Goal: Task Accomplishment & Management: Manage account settings

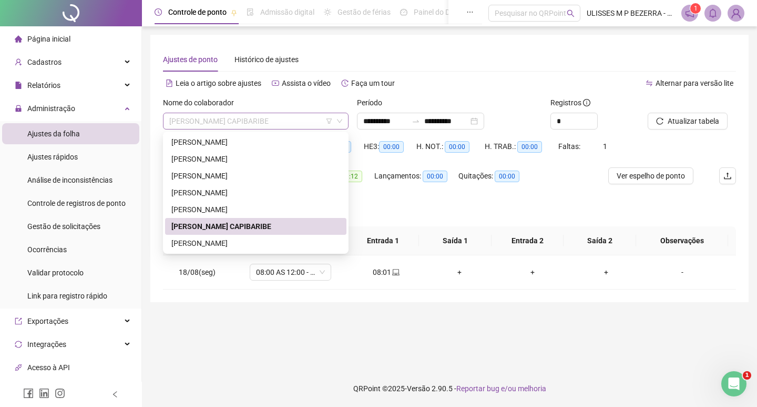
click at [285, 124] on span "[PERSON_NAME] CAPIBARIBE" at bounding box center [255, 121] width 173 height 16
click at [268, 150] on div "[PERSON_NAME]" at bounding box center [255, 158] width 181 height 17
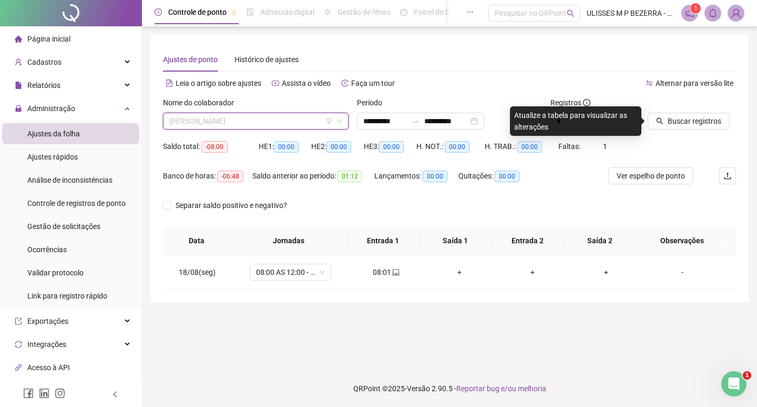
click at [288, 124] on span "[PERSON_NAME]" at bounding box center [255, 121] width 173 height 16
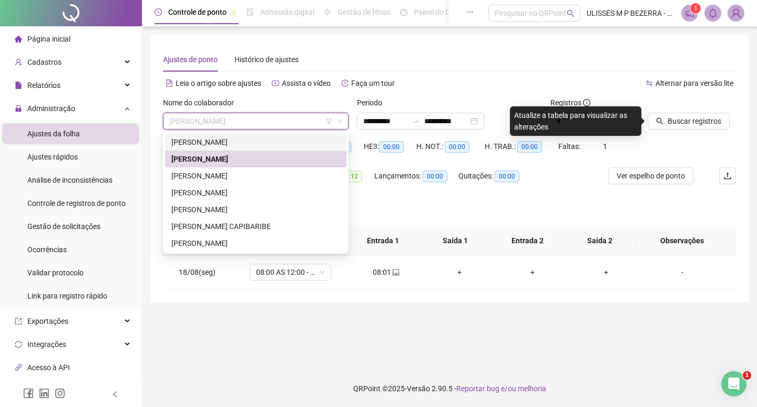
click at [274, 147] on div "[PERSON_NAME]" at bounding box center [255, 142] width 169 height 12
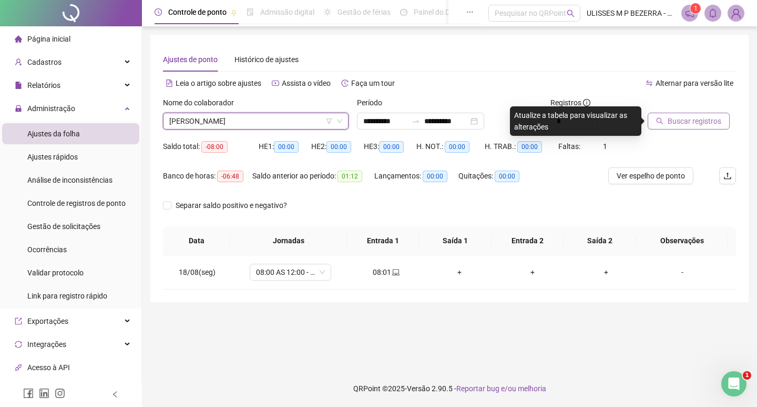
drag, startPoint x: 667, startPoint y: 110, endPoint x: 674, endPoint y: 117, distance: 10.4
click at [667, 110] on div at bounding box center [679, 105] width 62 height 16
click at [676, 119] on span "Buscar registros" at bounding box center [695, 121] width 54 height 12
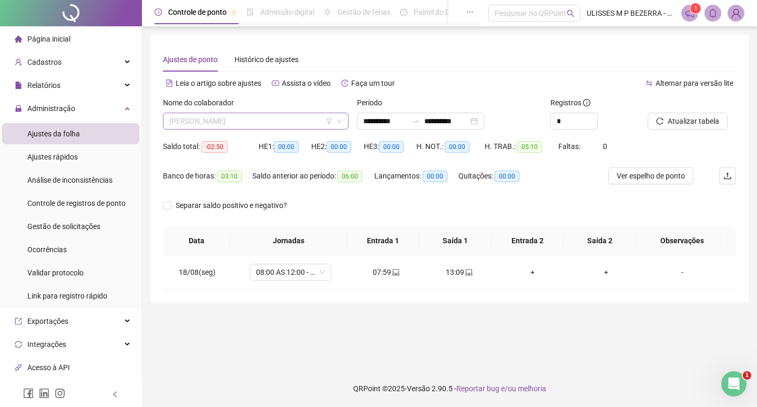
click at [272, 121] on span "[PERSON_NAME]" at bounding box center [255, 121] width 173 height 16
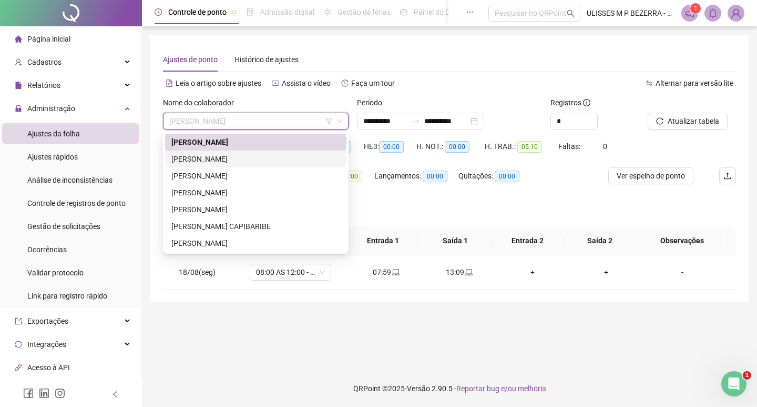
click at [275, 157] on div "[PERSON_NAME]" at bounding box center [255, 159] width 169 height 12
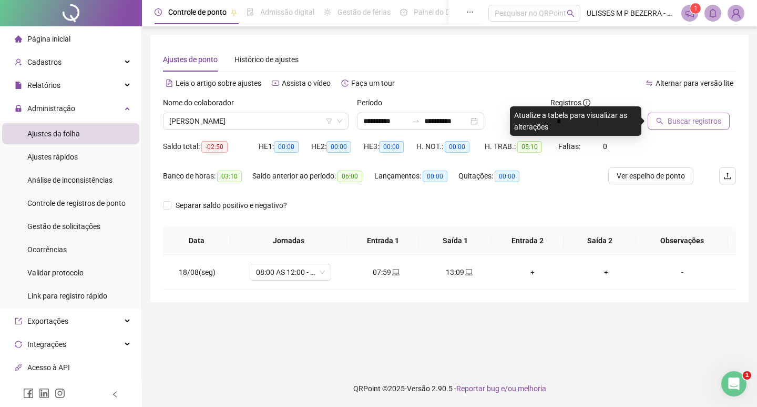
click at [669, 121] on span "Buscar registros" at bounding box center [695, 121] width 54 height 12
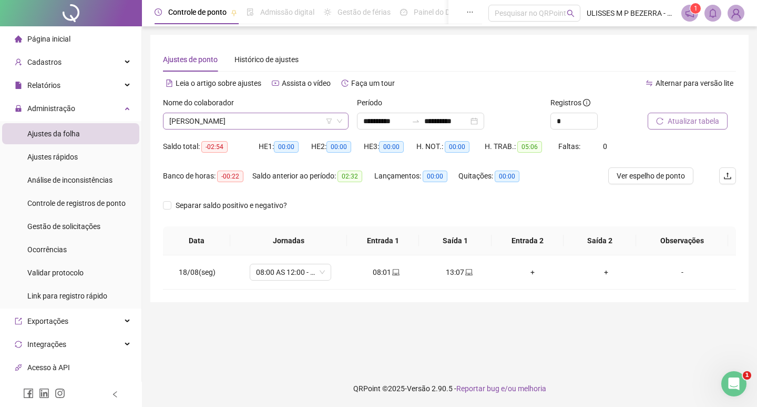
click at [264, 123] on span "[PERSON_NAME]" at bounding box center [255, 121] width 173 height 16
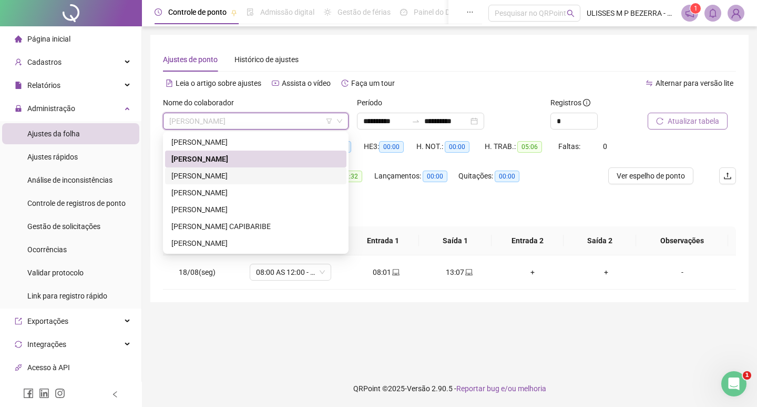
click at [259, 174] on div "[PERSON_NAME]" at bounding box center [255, 176] width 169 height 12
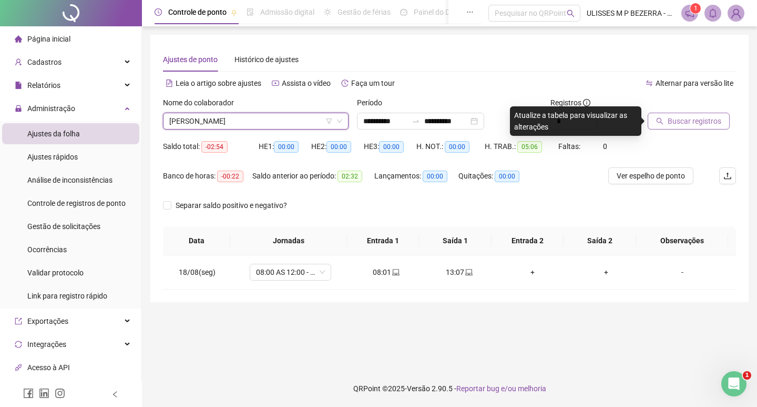
click at [708, 117] on span "Buscar registros" at bounding box center [695, 121] width 54 height 12
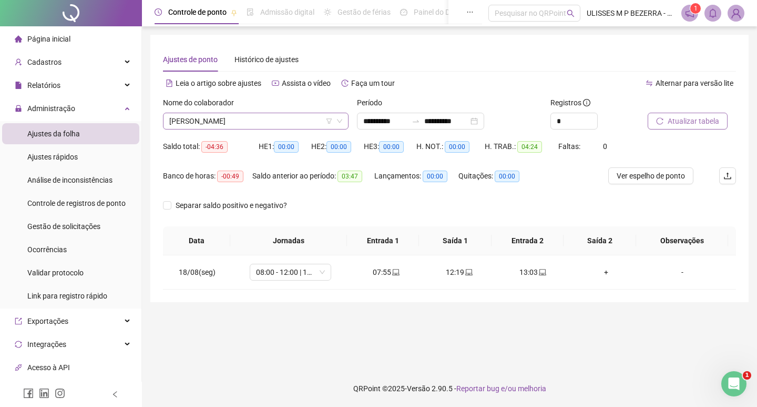
click at [258, 123] on span "[PERSON_NAME]" at bounding box center [255, 121] width 173 height 16
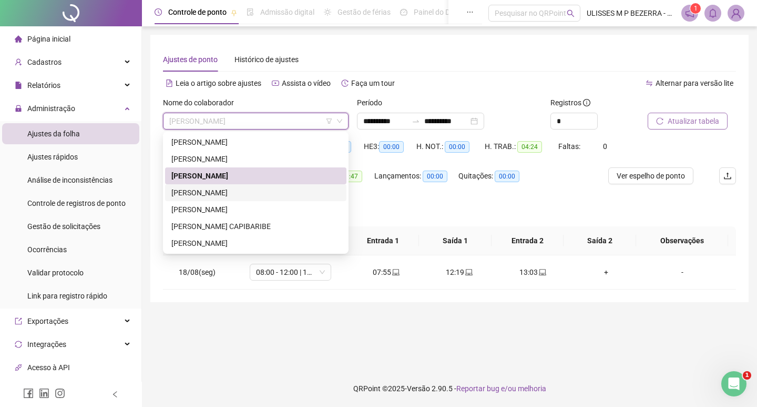
drag, startPoint x: 260, startPoint y: 192, endPoint x: 314, endPoint y: 184, distance: 54.3
click at [260, 192] on div "[PERSON_NAME]" at bounding box center [255, 193] width 169 height 12
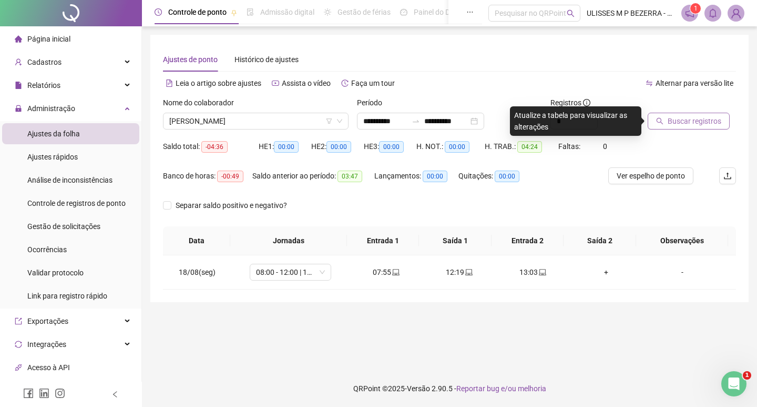
click at [704, 120] on span "Buscar registros" at bounding box center [695, 121] width 54 height 12
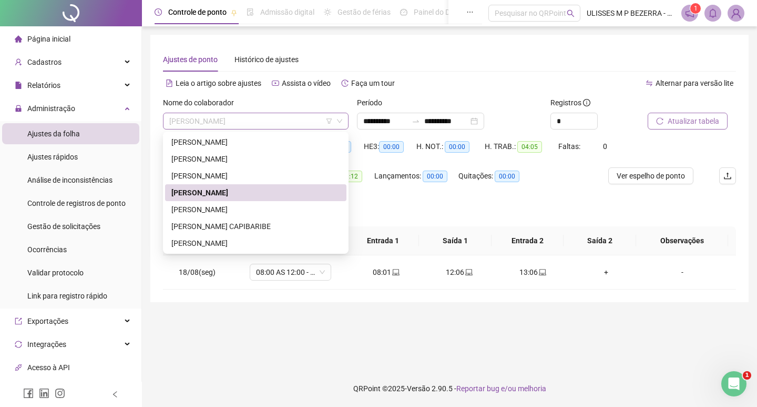
click at [271, 122] on span "[PERSON_NAME]" at bounding box center [255, 121] width 173 height 16
click at [276, 210] on div "[PERSON_NAME]" at bounding box center [255, 210] width 169 height 12
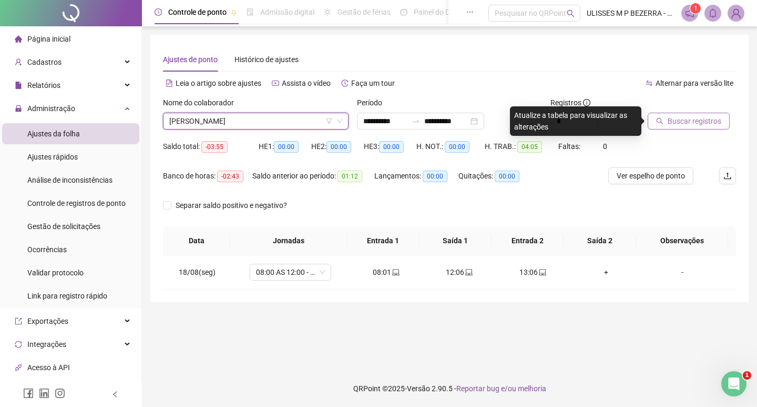
click at [682, 124] on span "Buscar registros" at bounding box center [695, 121] width 54 height 12
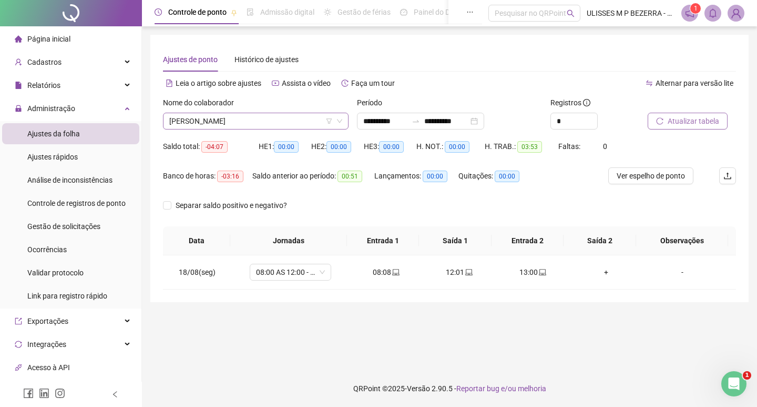
click at [260, 124] on span "[PERSON_NAME]" at bounding box center [255, 121] width 173 height 16
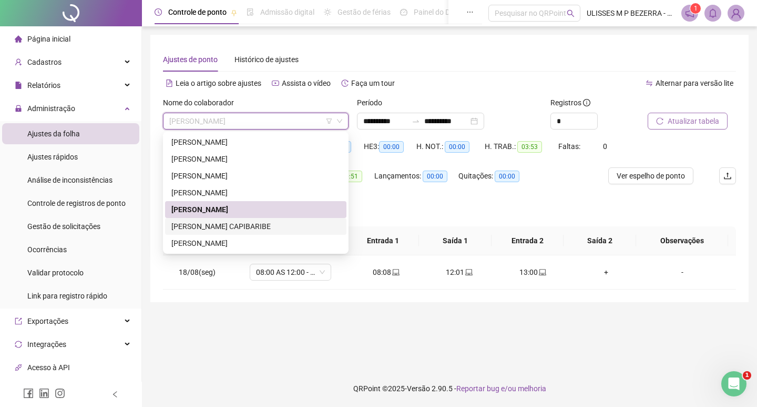
click at [262, 229] on div "[PERSON_NAME] CAPIBARIBE" at bounding box center [255, 226] width 169 height 12
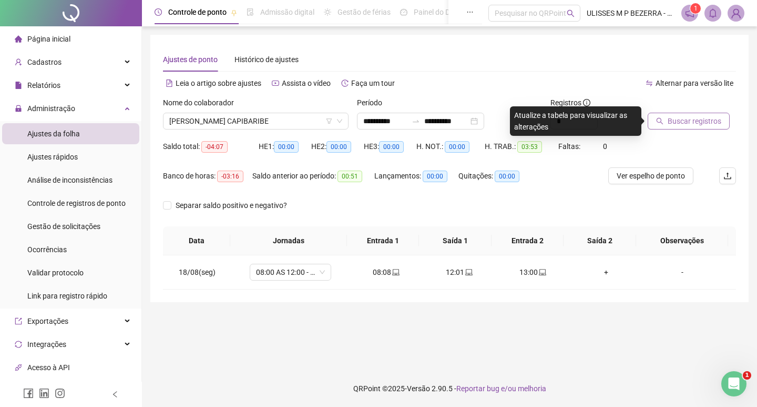
click at [704, 120] on span "Buscar registros" at bounding box center [695, 121] width 54 height 12
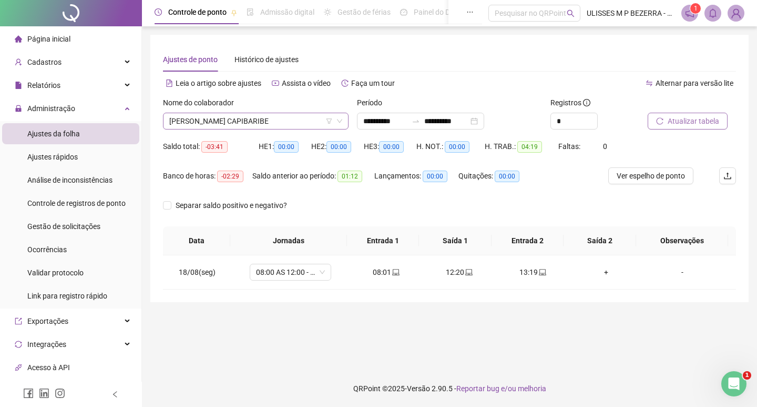
click at [268, 120] on span "[PERSON_NAME] CAPIBARIBE" at bounding box center [255, 121] width 173 height 16
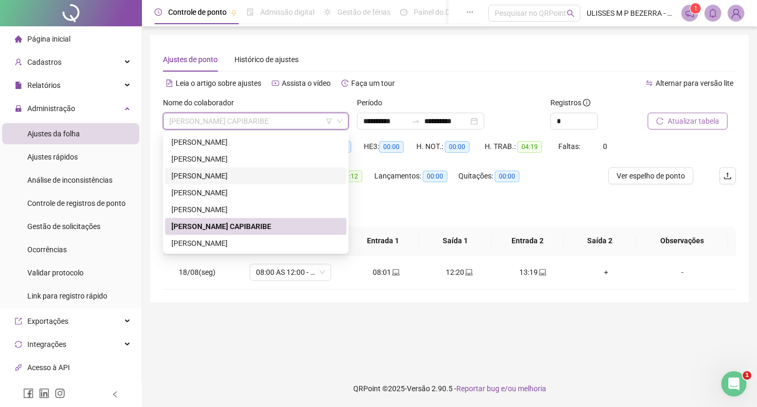
click at [259, 172] on div "[PERSON_NAME]" at bounding box center [255, 176] width 169 height 12
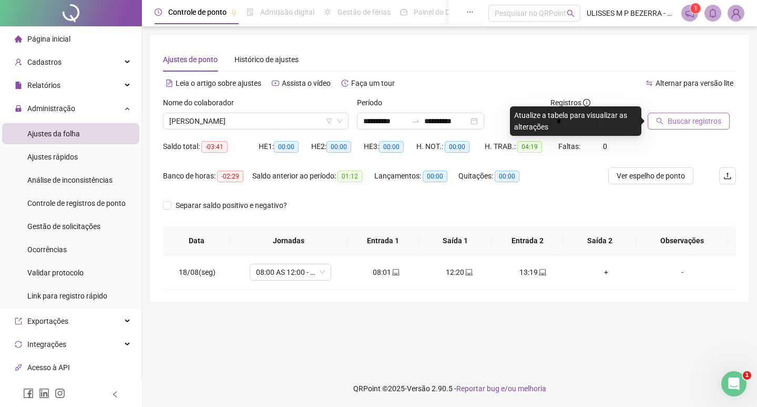
click at [710, 120] on span "Buscar registros" at bounding box center [695, 121] width 54 height 12
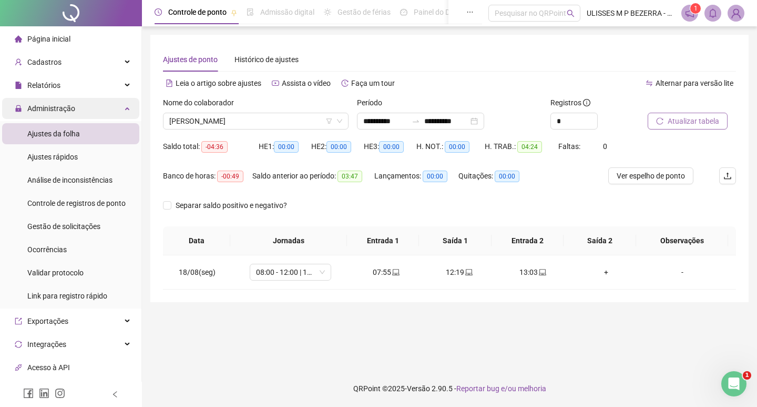
click at [67, 109] on span "Administração" at bounding box center [51, 108] width 48 height 8
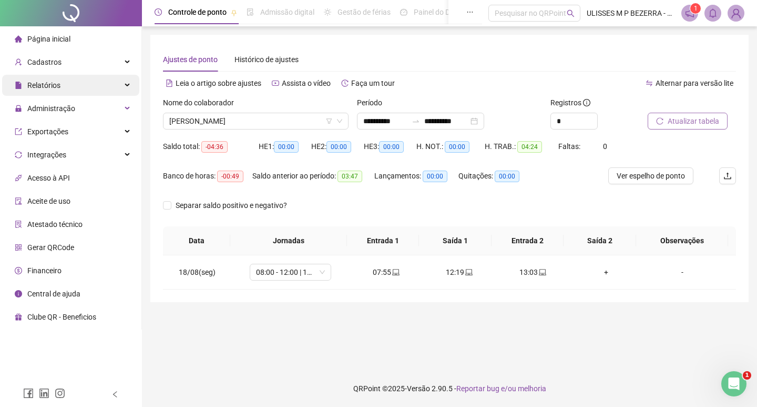
click at [87, 92] on div "Relatórios" at bounding box center [70, 85] width 137 height 21
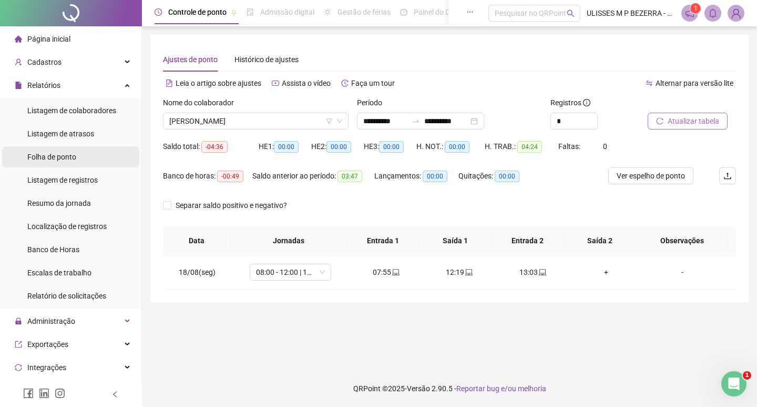
click at [79, 157] on li "Folha de ponto" at bounding box center [70, 156] width 137 height 21
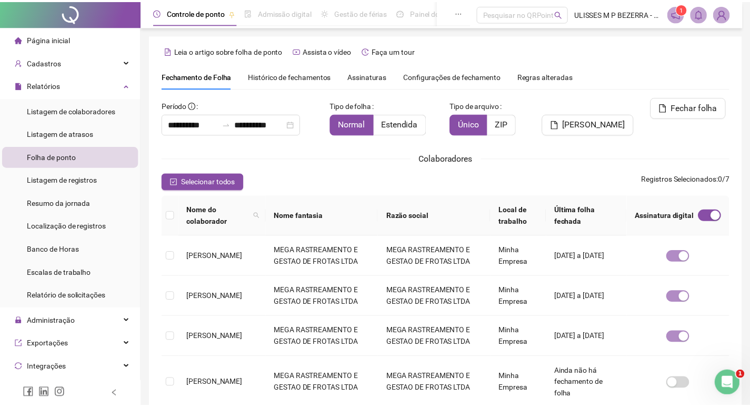
scroll to position [12, 0]
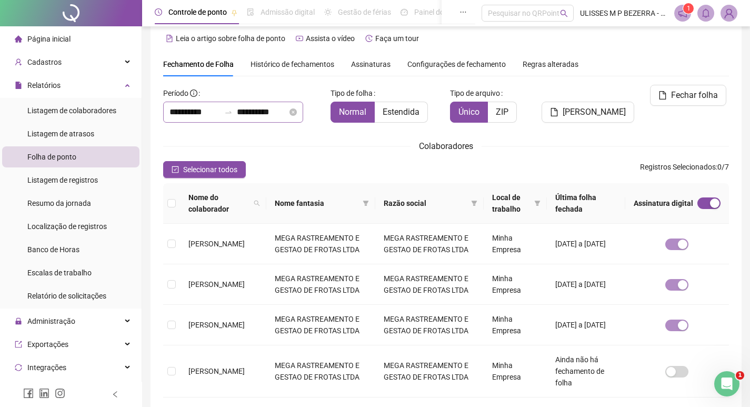
type input "**********"
click at [195, 199] on span "Nome do colaborador" at bounding box center [218, 202] width 61 height 23
click at [198, 166] on span "Selecionar todos" at bounding box center [210, 170] width 54 height 12
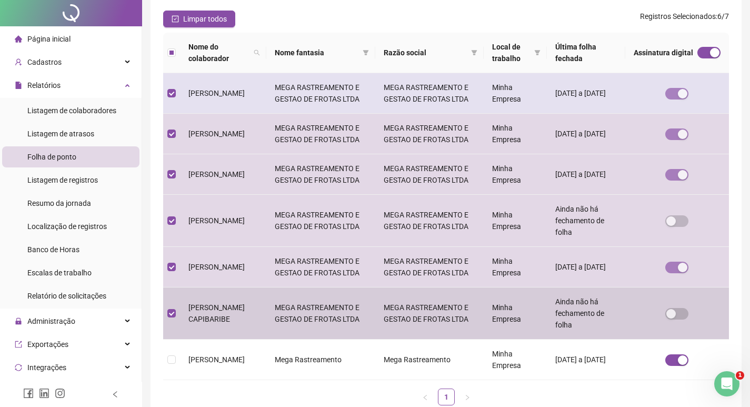
scroll to position [0, 0]
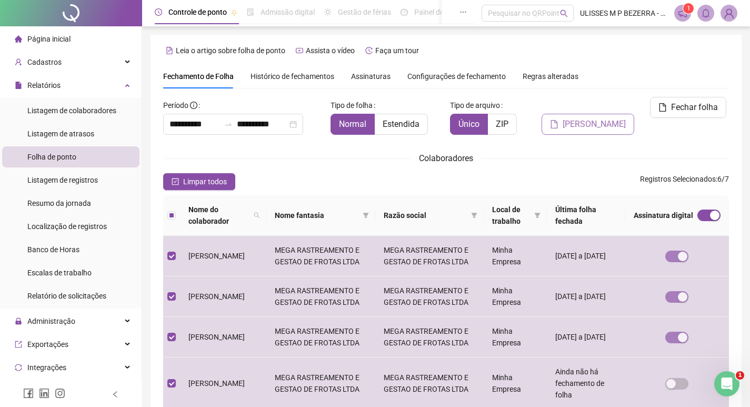
click at [601, 118] on span "[PERSON_NAME]" at bounding box center [593, 124] width 63 height 13
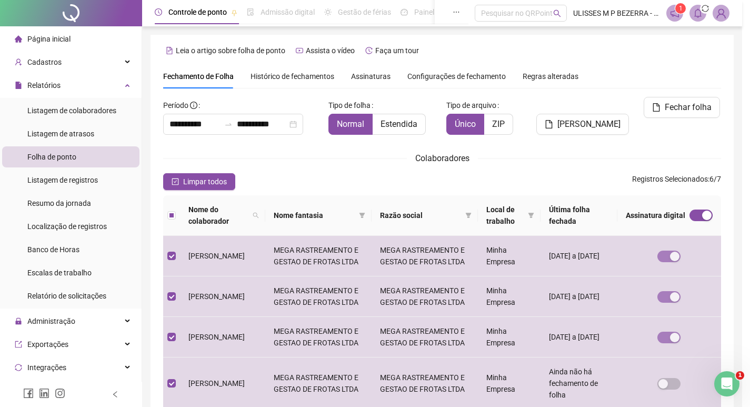
scroll to position [12, 0]
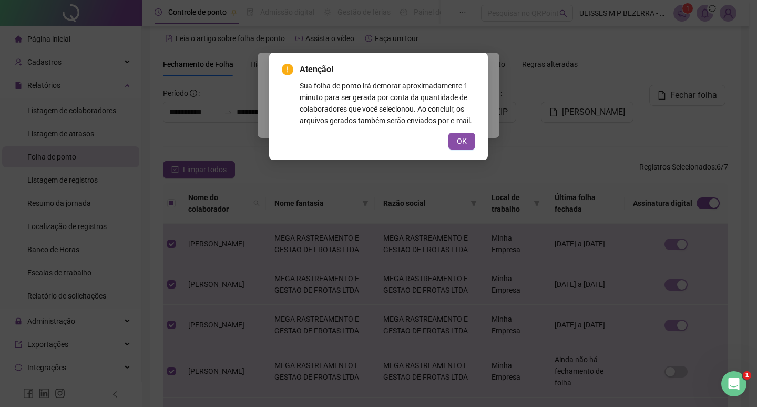
click at [460, 143] on span "OK" at bounding box center [462, 141] width 10 height 12
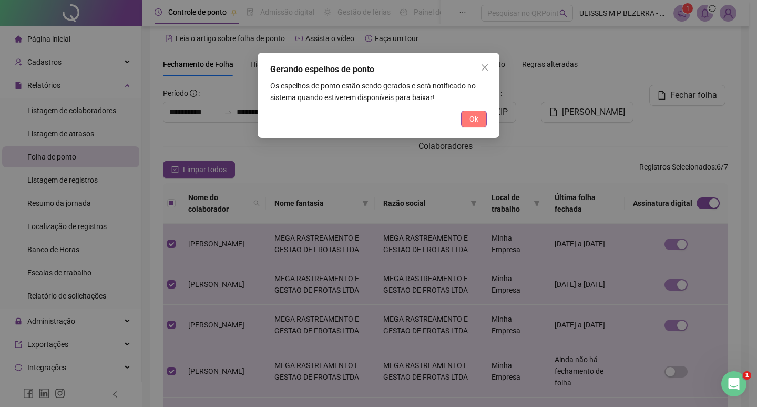
click at [472, 123] on span "Ok" at bounding box center [474, 119] width 9 height 12
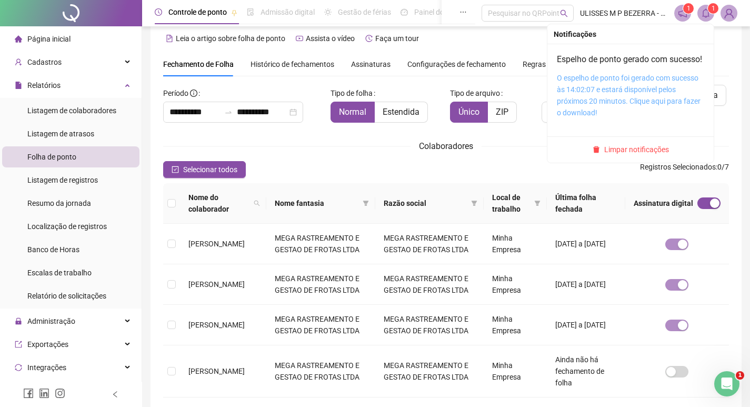
click at [641, 92] on link "O espelho de ponto foi gerado com sucesso às 14:02:07 e estará disponível pelos…" at bounding box center [629, 95] width 144 height 43
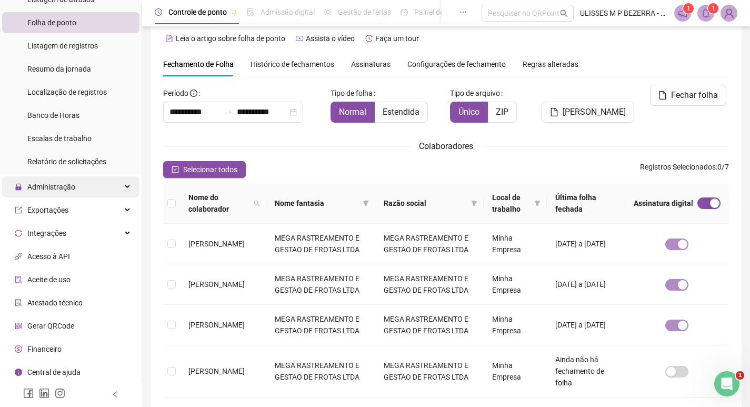
scroll to position [135, 0]
click at [90, 189] on div "Administração" at bounding box center [70, 185] width 137 height 21
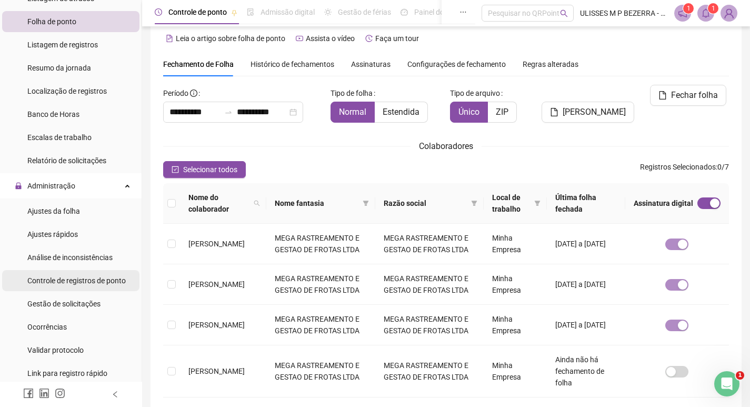
click at [103, 280] on span "Controle de registros de ponto" at bounding box center [76, 280] width 98 height 8
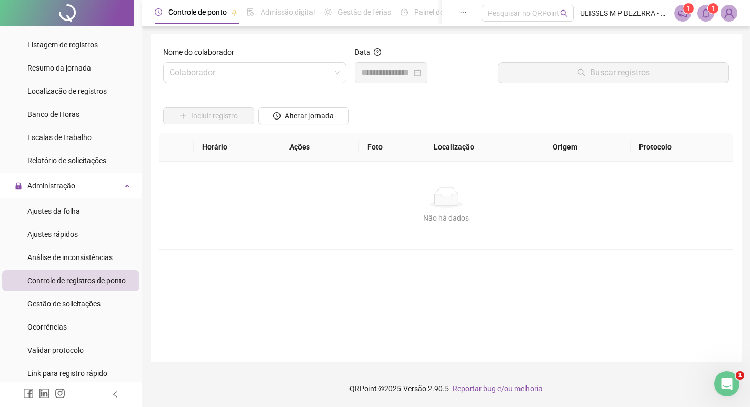
scroll to position [1, 0]
click at [239, 74] on input "search" at bounding box center [249, 73] width 161 height 20
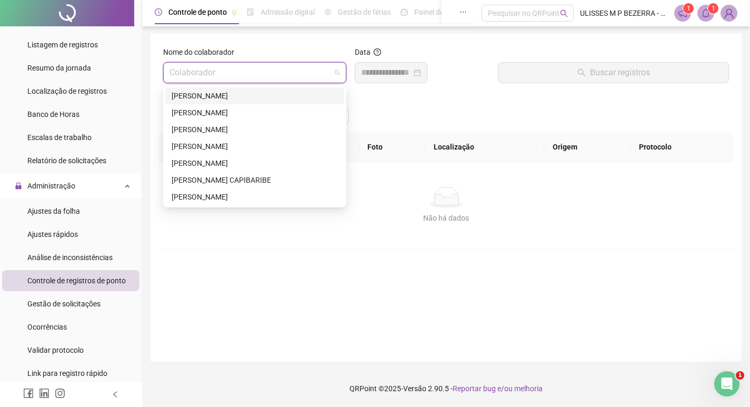
drag, startPoint x: 237, startPoint y: 94, endPoint x: 244, endPoint y: 92, distance: 7.3
click at [238, 94] on div "[PERSON_NAME]" at bounding box center [254, 96] width 166 height 12
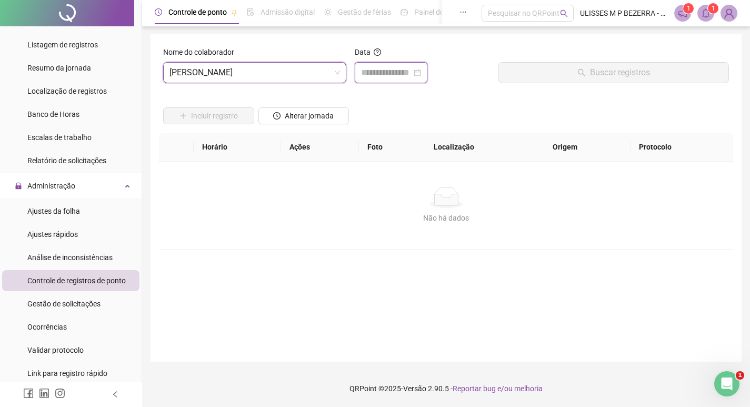
click at [385, 73] on input at bounding box center [386, 72] width 50 height 13
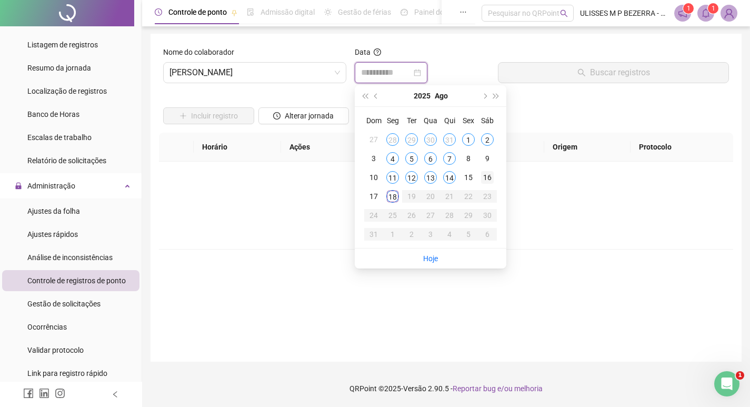
type input "**********"
click at [486, 178] on div "16" at bounding box center [487, 177] width 13 height 13
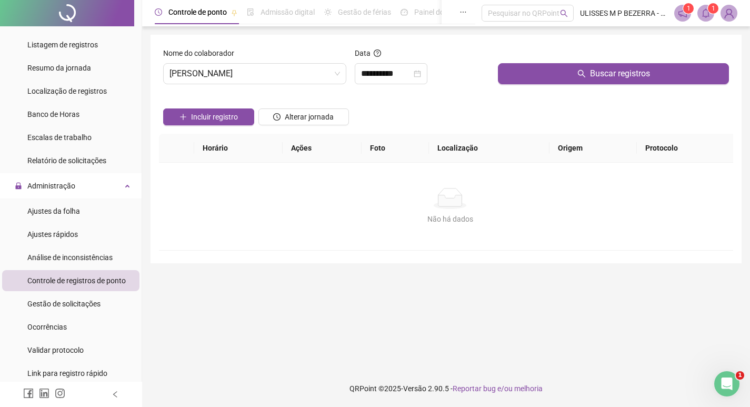
scroll to position [0, 0]
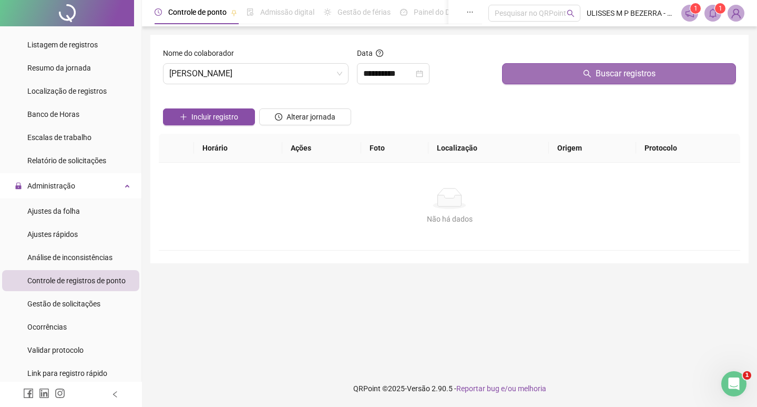
click at [570, 76] on button "Buscar registros" at bounding box center [619, 73] width 234 height 21
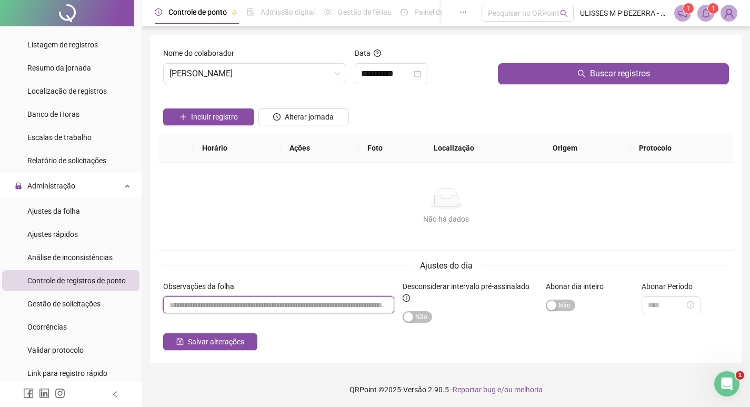
click at [305, 303] on input "textarea" at bounding box center [278, 304] width 231 height 17
paste input "**********"
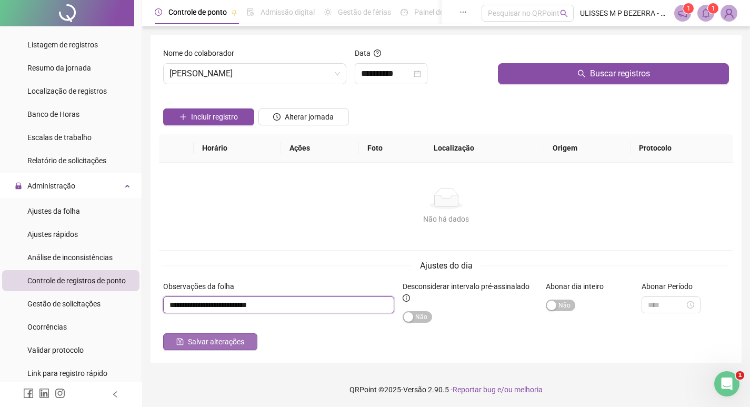
type input "**********"
click at [235, 337] on span "Salvar alterações" at bounding box center [216, 342] width 56 height 12
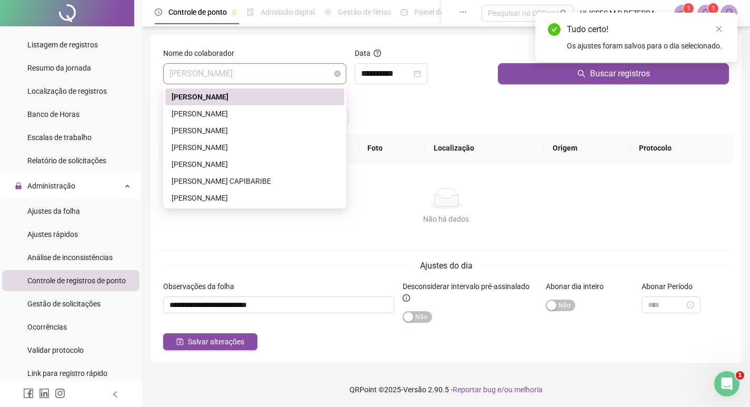
click at [283, 76] on span "[PERSON_NAME]" at bounding box center [254, 74] width 170 height 20
click at [272, 114] on div "[PERSON_NAME]" at bounding box center [254, 114] width 166 height 12
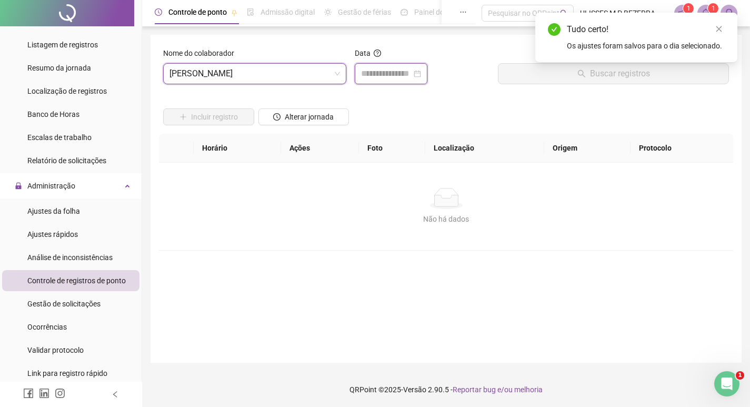
click at [388, 71] on input at bounding box center [386, 73] width 50 height 13
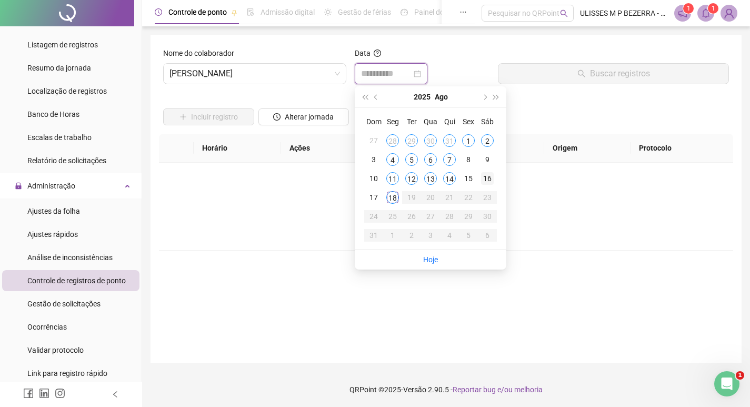
type input "**********"
click at [487, 179] on div "16" at bounding box center [487, 178] width 13 height 13
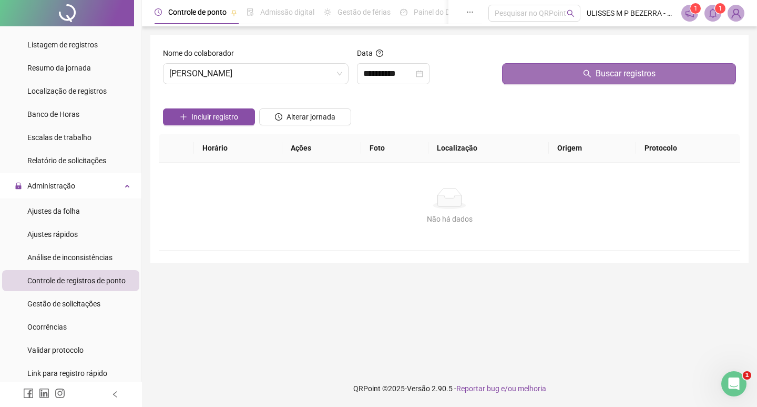
click at [563, 83] on button "Buscar registros" at bounding box center [619, 73] width 234 height 21
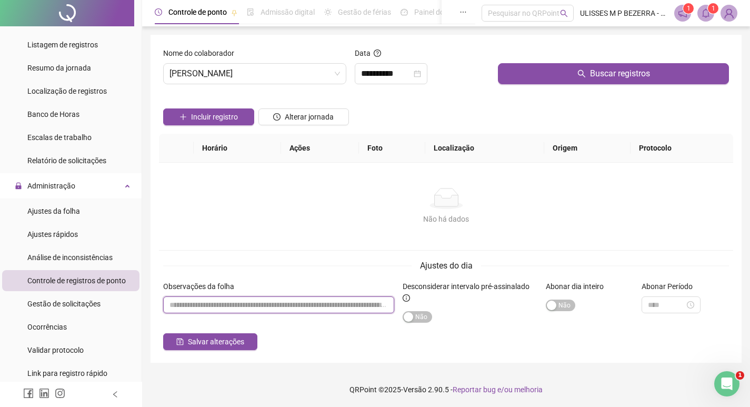
click at [281, 303] on input "textarea" at bounding box center [278, 304] width 231 height 17
paste input "**********"
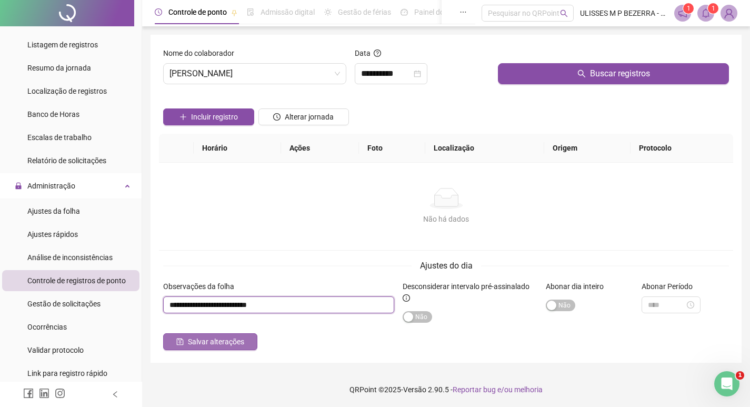
type input "**********"
click at [230, 341] on span "Salvar alterações" at bounding box center [216, 342] width 56 height 12
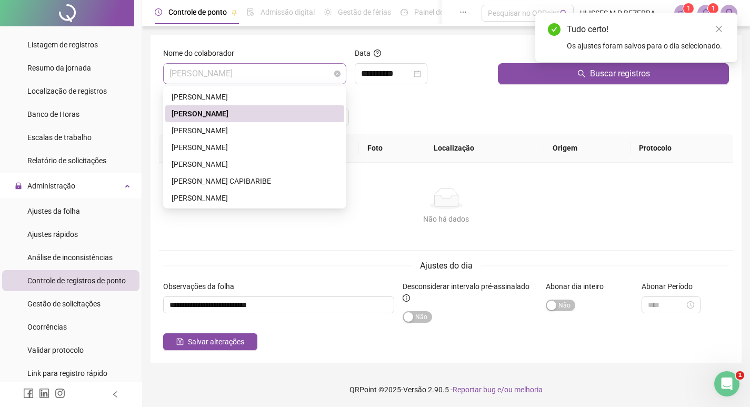
click at [299, 72] on span "[PERSON_NAME]" at bounding box center [254, 74] width 170 height 20
click at [248, 144] on div "[PERSON_NAME]" at bounding box center [254, 147] width 166 height 12
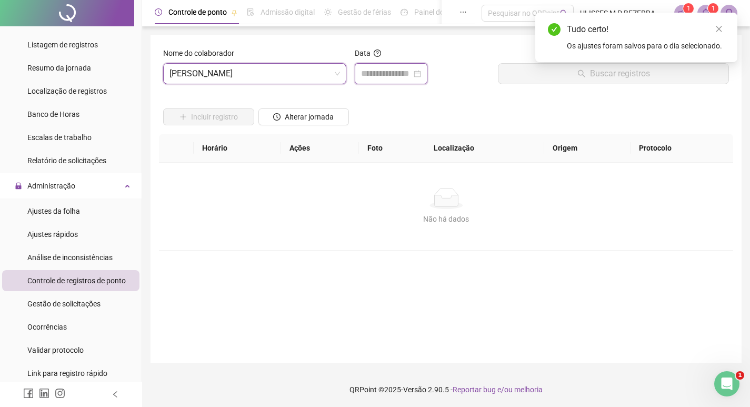
click at [372, 67] on input at bounding box center [386, 73] width 50 height 13
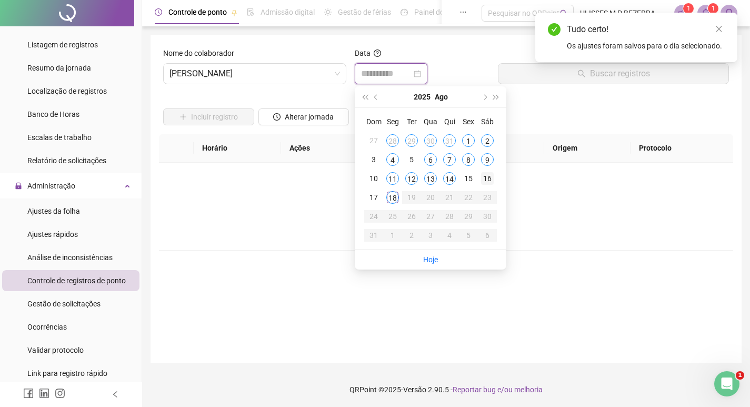
type input "**********"
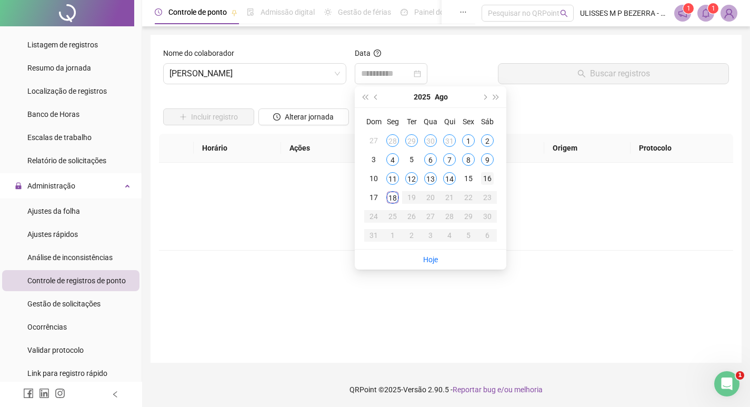
click at [488, 181] on div "16" at bounding box center [487, 178] width 13 height 13
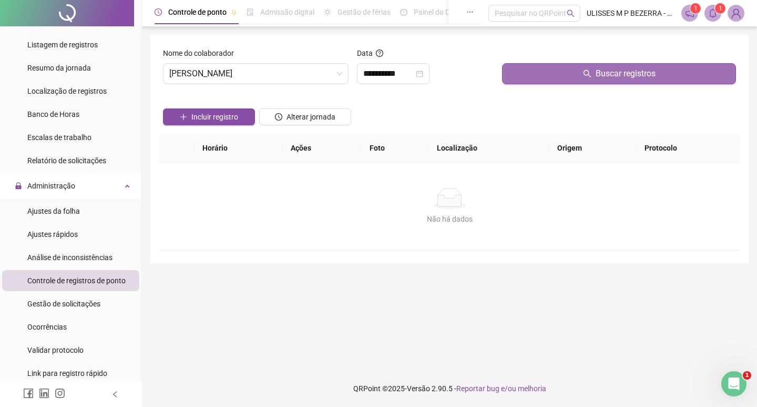
click at [573, 79] on button "Buscar registros" at bounding box center [619, 73] width 234 height 21
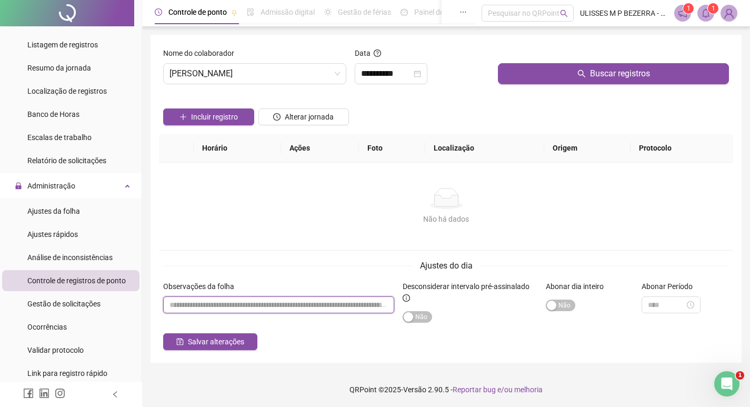
click at [243, 298] on input "textarea" at bounding box center [278, 304] width 231 height 17
paste input "**********"
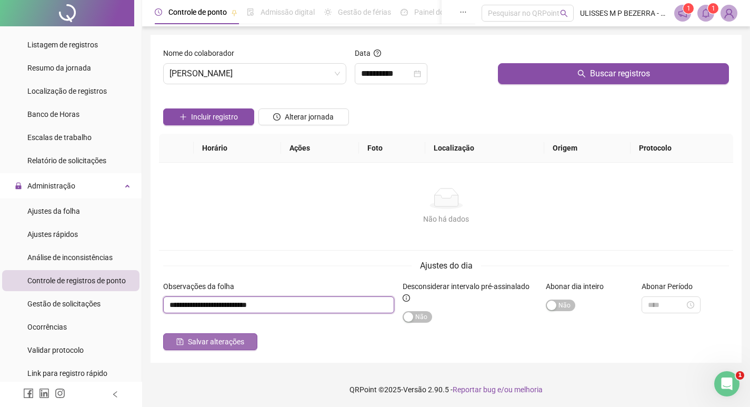
type input "**********"
click at [228, 336] on span "Salvar alterações" at bounding box center [216, 342] width 56 height 12
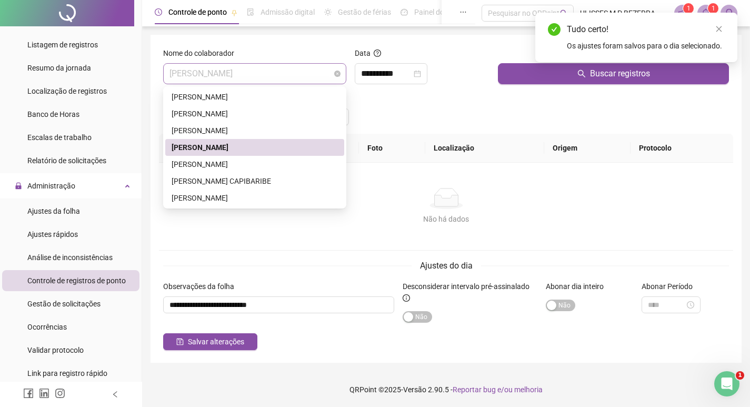
click at [247, 76] on span "[PERSON_NAME]" at bounding box center [254, 74] width 170 height 20
click at [239, 164] on div "[PERSON_NAME]" at bounding box center [254, 164] width 166 height 12
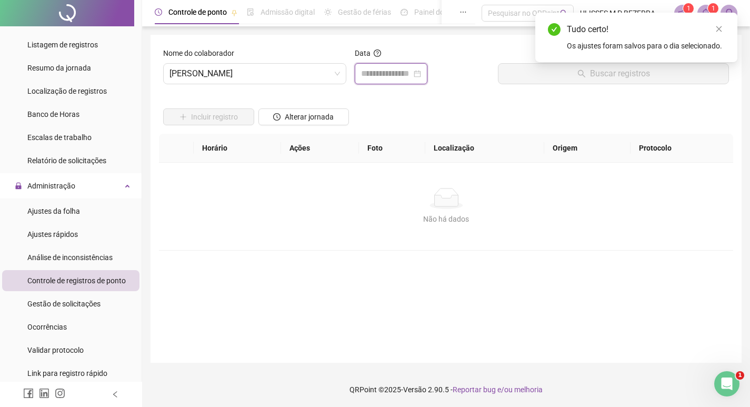
click at [382, 78] on input at bounding box center [386, 73] width 50 height 13
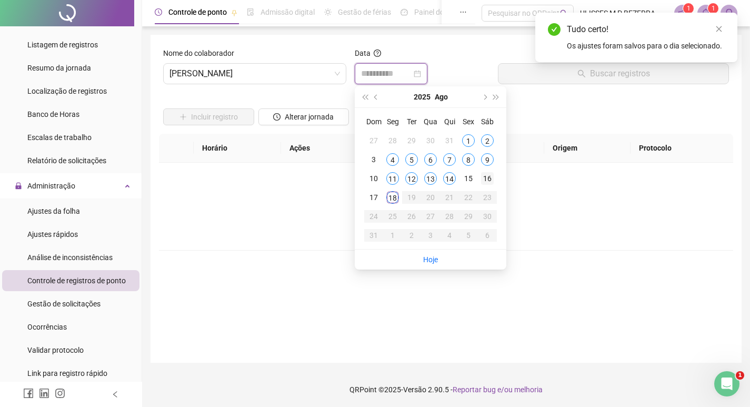
type input "**********"
click at [487, 177] on div "16" at bounding box center [487, 178] width 13 height 13
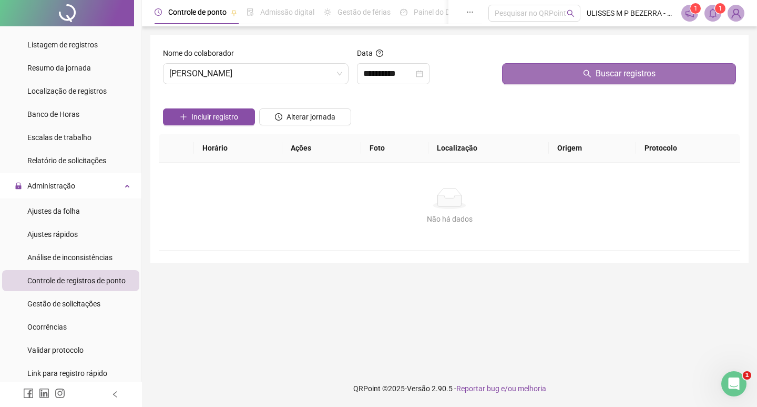
click at [559, 69] on button "Buscar registros" at bounding box center [619, 73] width 234 height 21
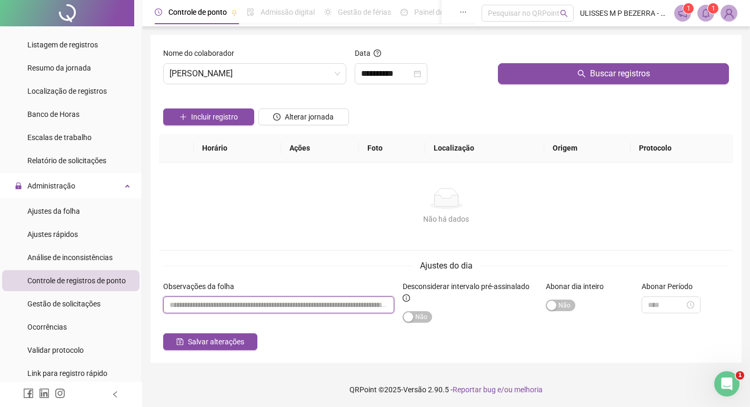
click at [225, 300] on input "textarea" at bounding box center [278, 304] width 231 height 17
paste input "**********"
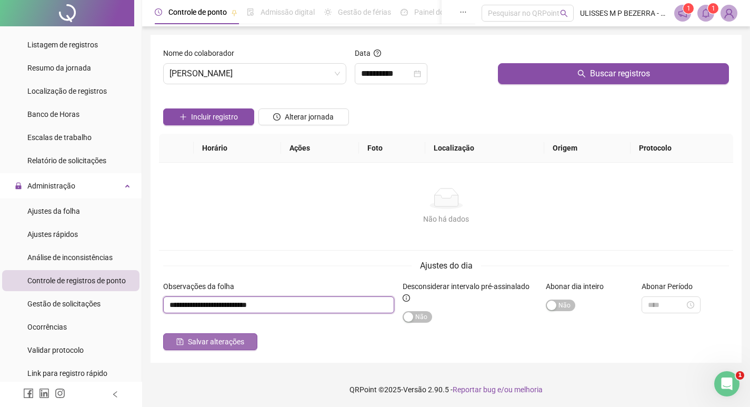
type input "**********"
click at [224, 337] on span "Salvar alterações" at bounding box center [216, 342] width 56 height 12
click at [241, 345] on span "Salvar alterações" at bounding box center [216, 342] width 56 height 12
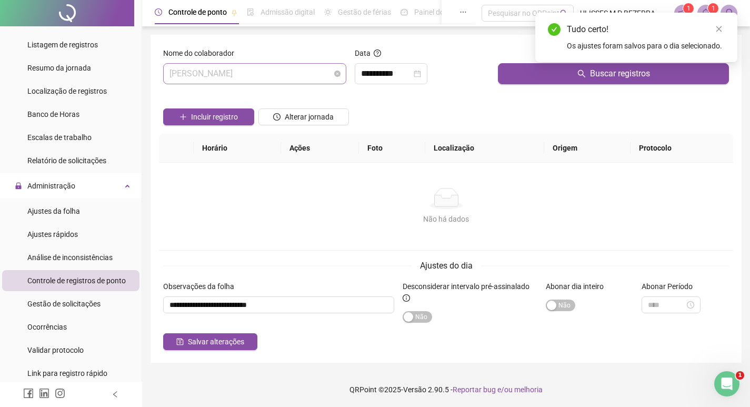
click at [256, 76] on span "[PERSON_NAME]" at bounding box center [254, 74] width 170 height 20
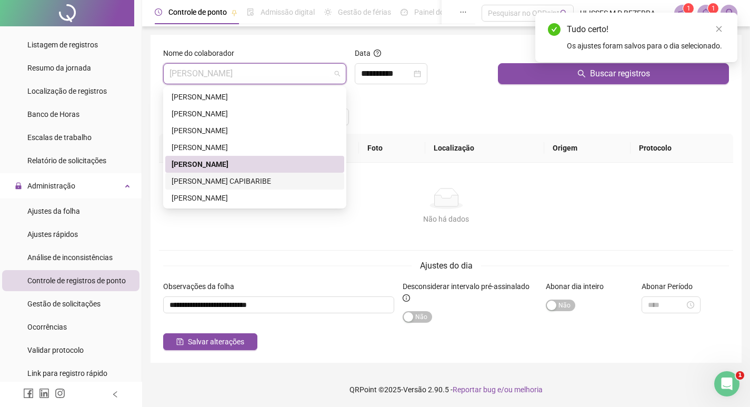
drag, startPoint x: 272, startPoint y: 181, endPoint x: 284, endPoint y: 177, distance: 12.6
click at [273, 180] on div "[PERSON_NAME] CAPIBARIBE" at bounding box center [254, 181] width 166 height 12
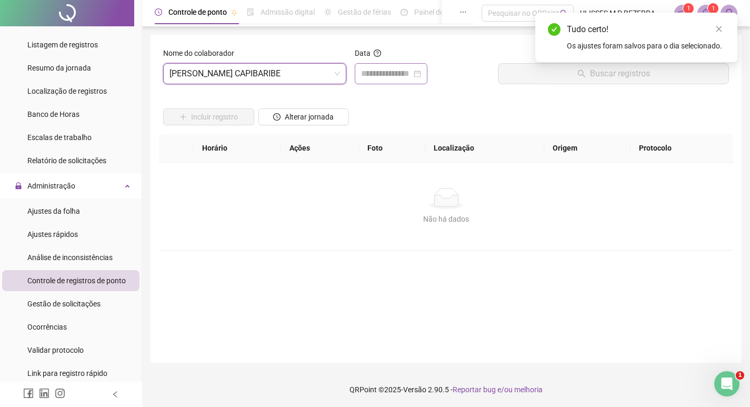
drag, startPoint x: 392, startPoint y: 57, endPoint x: 391, endPoint y: 68, distance: 11.6
click at [391, 57] on div "Data" at bounding box center [422, 55] width 135 height 16
click at [390, 70] on input at bounding box center [386, 73] width 50 height 13
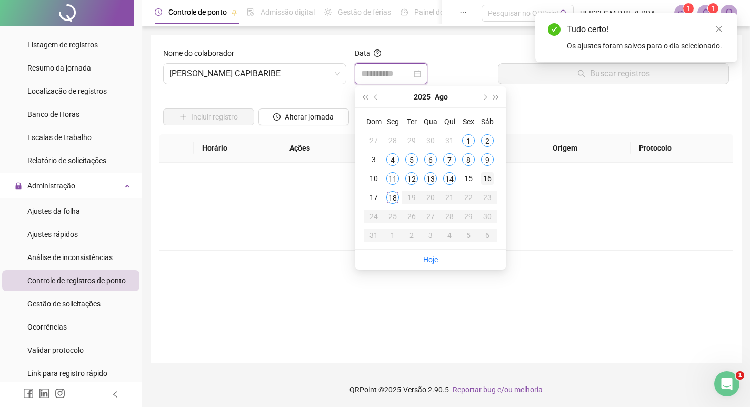
type input "**********"
click at [482, 179] on div "16" at bounding box center [487, 178] width 13 height 13
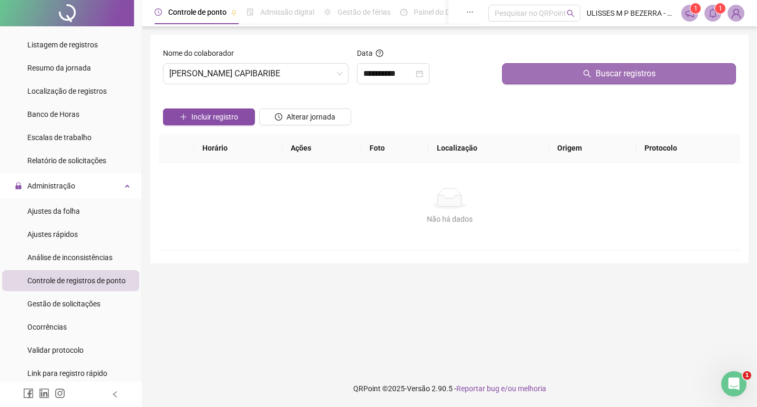
click at [547, 70] on button "Buscar registros" at bounding box center [619, 73] width 234 height 21
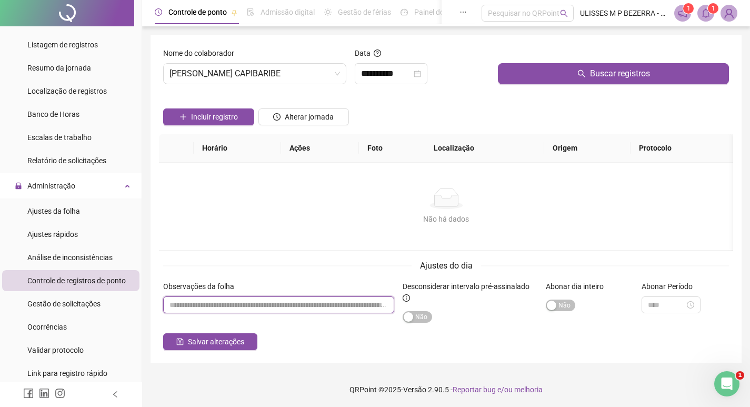
click at [274, 303] on input "textarea" at bounding box center [278, 304] width 231 height 17
paste input "**********"
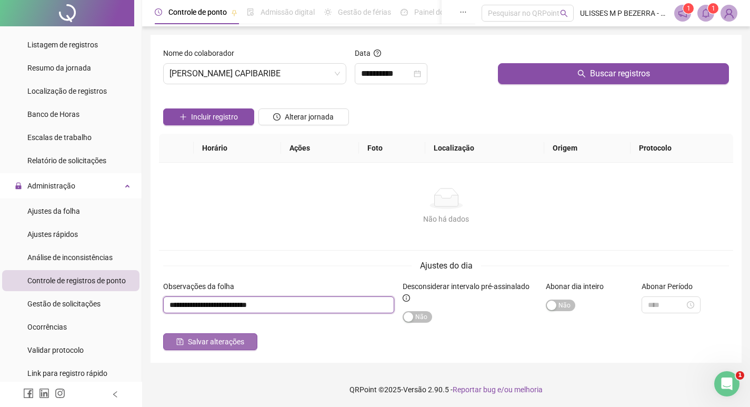
type input "**********"
click at [226, 338] on span "Salvar alterações" at bounding box center [216, 342] width 56 height 12
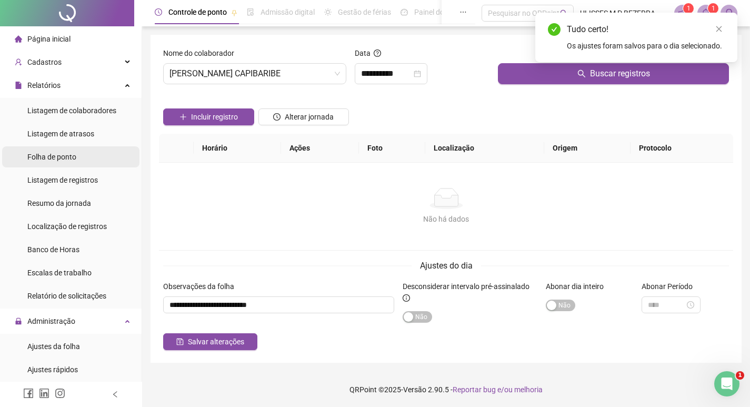
click at [88, 156] on li "Folha de ponto" at bounding box center [70, 156] width 137 height 21
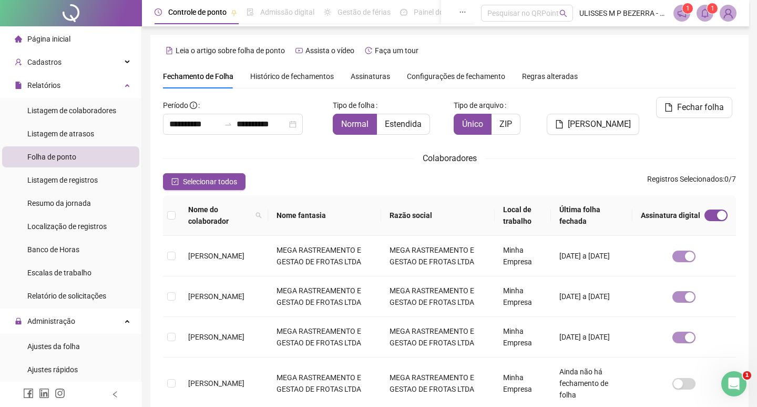
type input "**********"
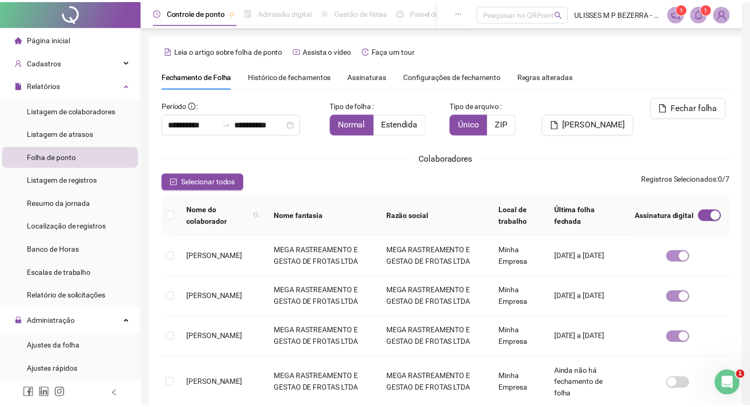
scroll to position [12, 0]
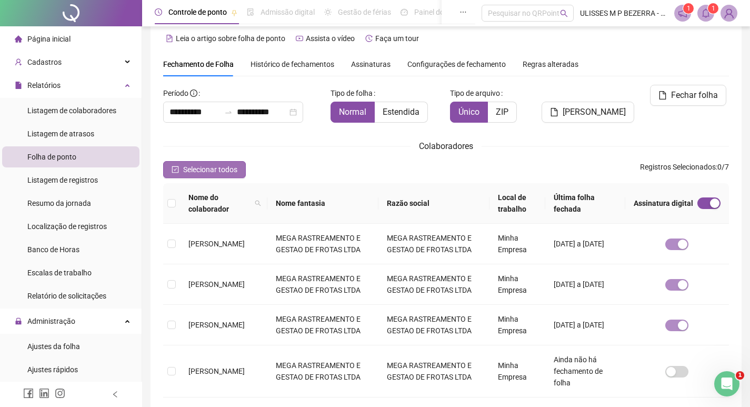
click at [197, 167] on span "Selecionar todos" at bounding box center [210, 170] width 54 height 12
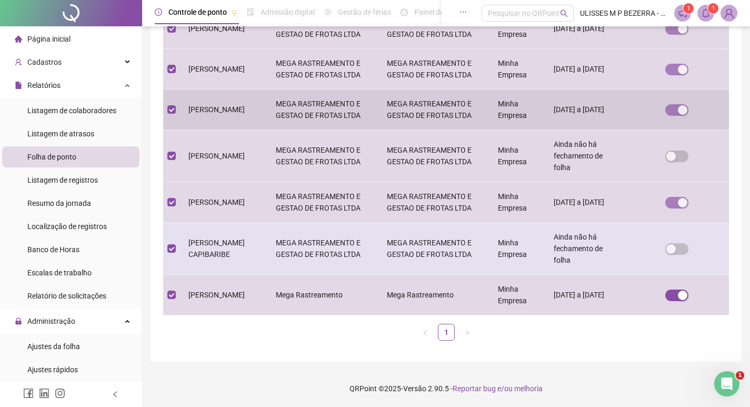
scroll to position [239, 0]
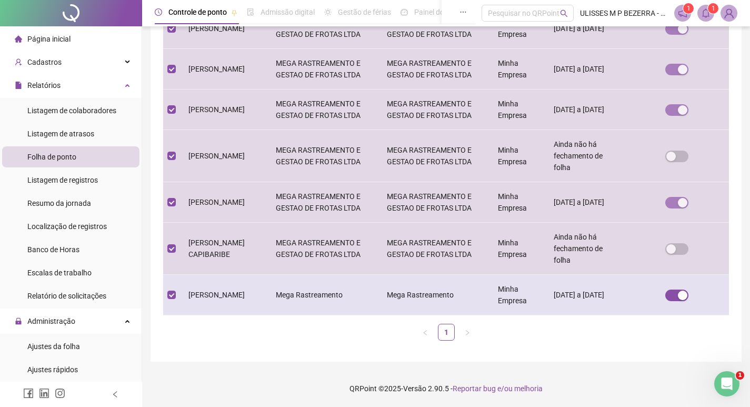
click at [167, 295] on td at bounding box center [171, 295] width 17 height 41
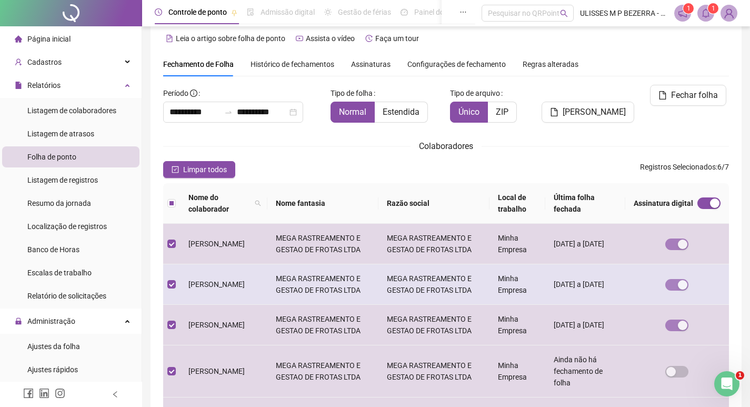
scroll to position [0, 0]
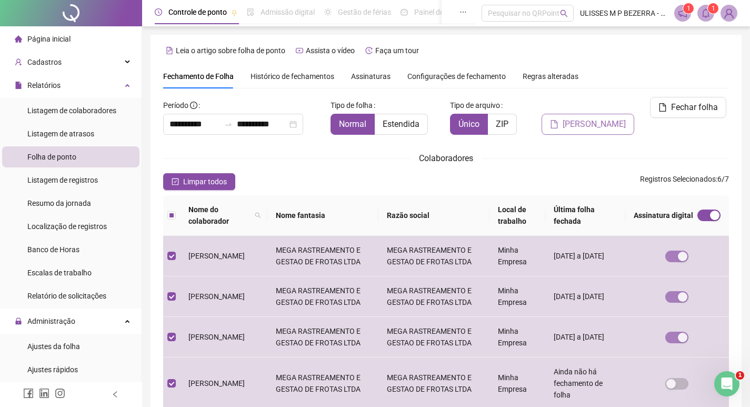
click at [581, 114] on button "[PERSON_NAME]" at bounding box center [587, 124] width 93 height 21
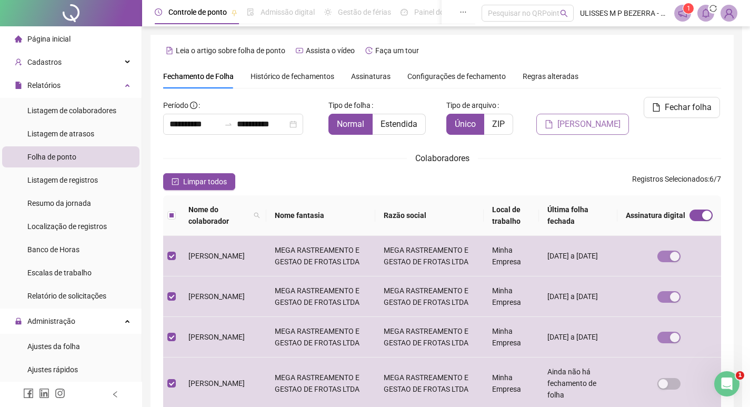
scroll to position [12, 0]
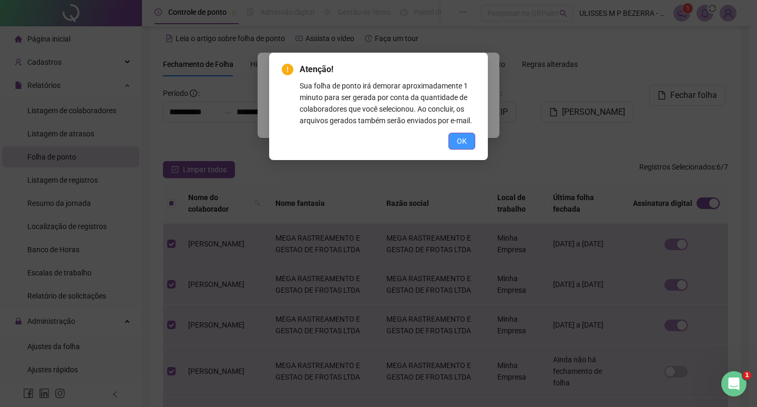
click at [471, 138] on button "OK" at bounding box center [462, 141] width 27 height 17
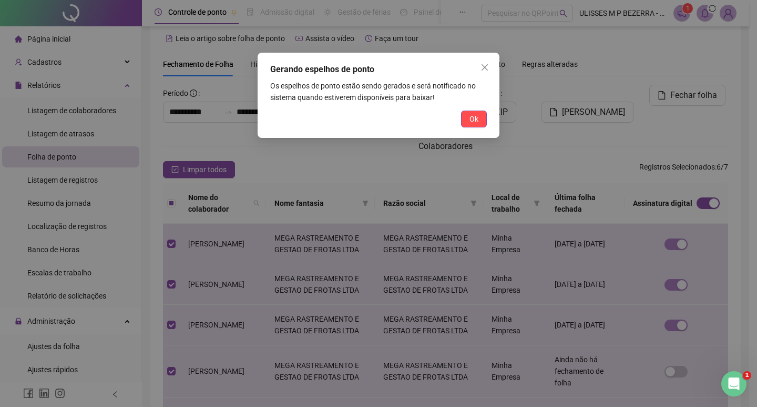
click at [475, 122] on span "Ok" at bounding box center [474, 119] width 9 height 12
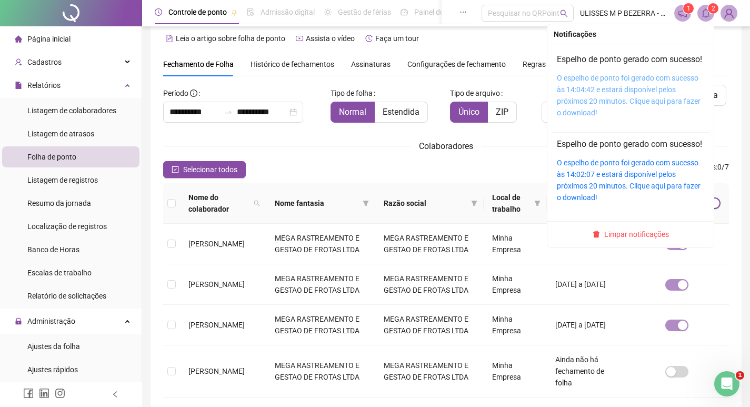
click at [653, 87] on link "O espelho de ponto foi gerado com sucesso às 14:04:42 e estará disponível pelos…" at bounding box center [629, 95] width 144 height 43
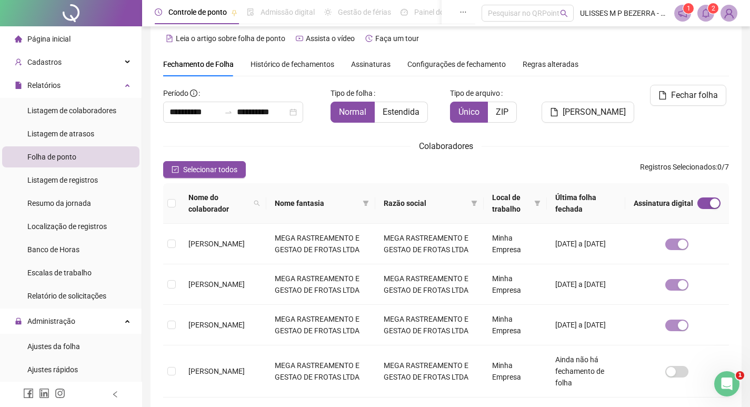
click at [725, 52] on div "**********" at bounding box center [445, 300] width 591 height 554
click at [703, 12] on icon "bell" at bounding box center [705, 12] width 9 height 9
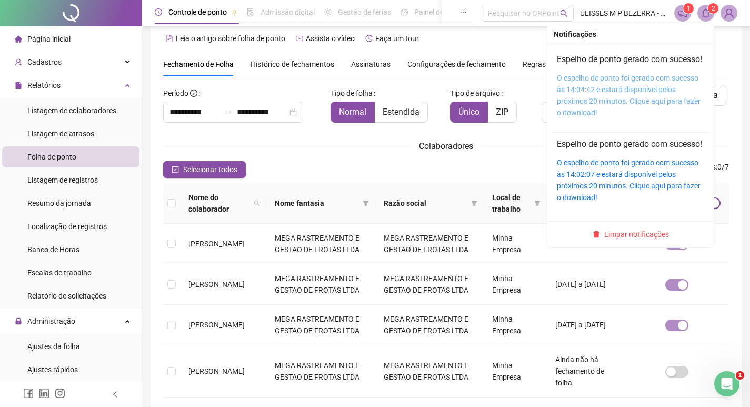
click at [621, 110] on link "O espelho de ponto foi gerado com sucesso às 14:04:42 e estará disponível pelos…" at bounding box center [629, 95] width 144 height 43
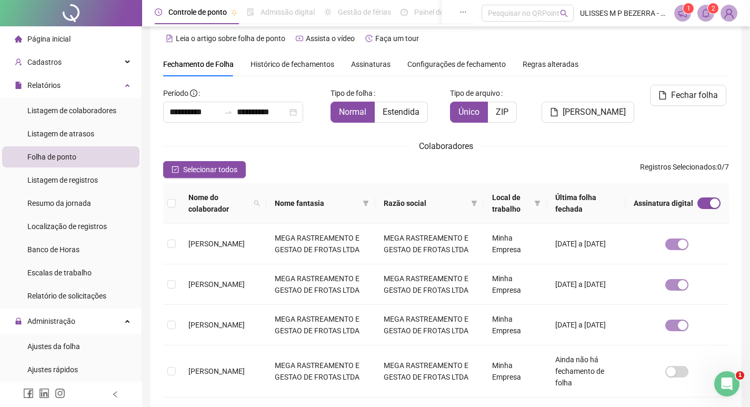
click at [729, 52] on div "**********" at bounding box center [445, 300] width 591 height 554
click at [176, 245] on td at bounding box center [171, 244] width 17 height 41
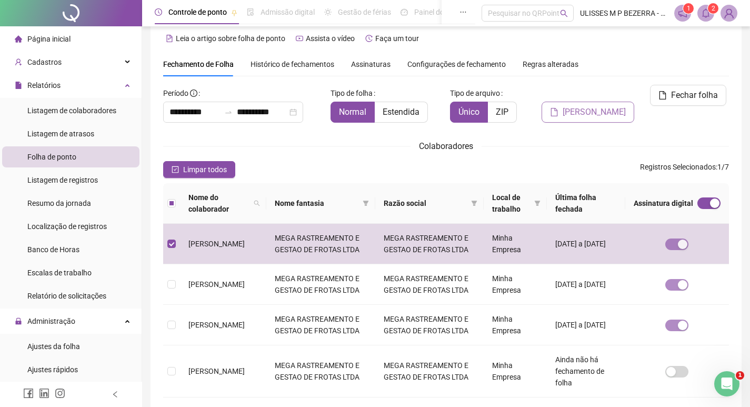
click at [599, 106] on span "[PERSON_NAME]" at bounding box center [593, 112] width 63 height 13
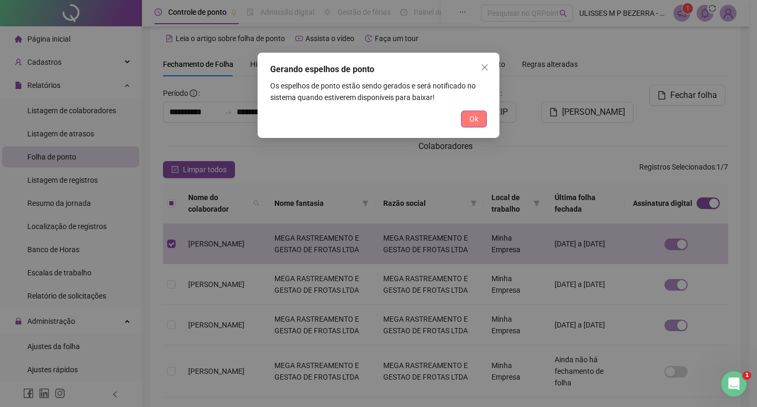
click at [480, 121] on button "Ok" at bounding box center [474, 118] width 26 height 17
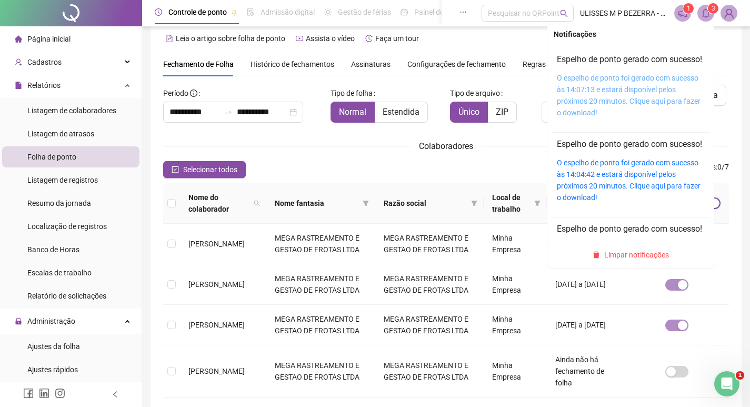
click at [652, 92] on link "O espelho de ponto foi gerado com sucesso às 14:07:13 e estará disponível pelos…" at bounding box center [629, 95] width 144 height 43
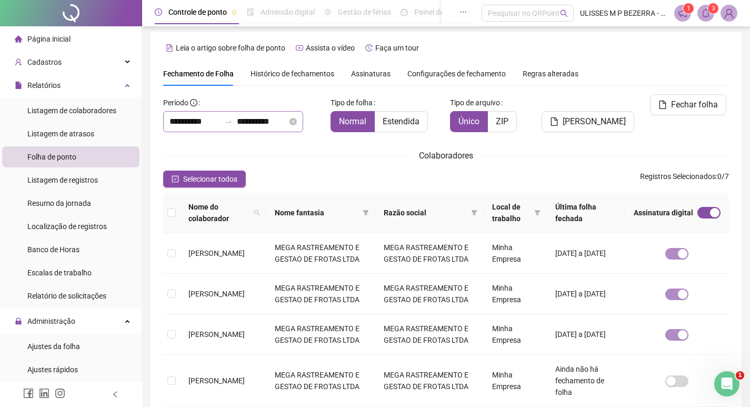
scroll to position [0, 0]
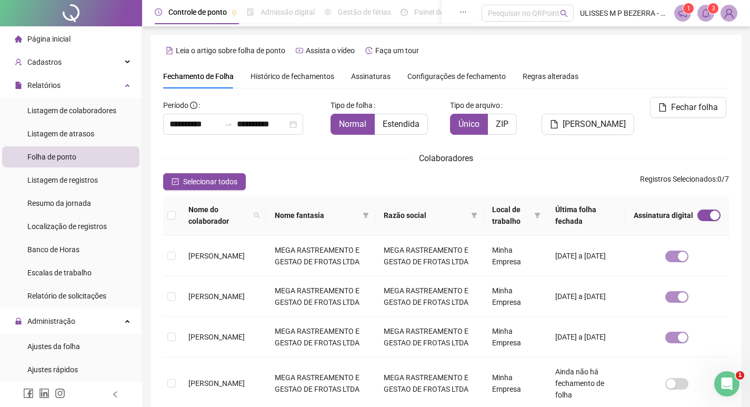
click at [84, 44] on li "Página inicial" at bounding box center [70, 38] width 137 height 21
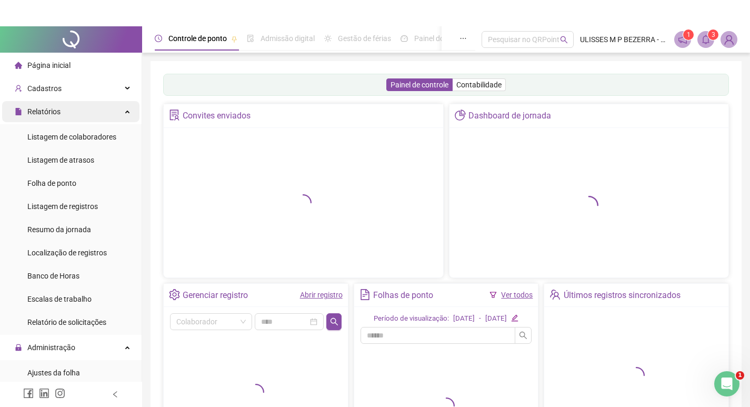
click at [67, 86] on ul "Página inicial Cadastros Relatórios Listagem de colaboradores Listagem de atras…" at bounding box center [71, 405] width 142 height 705
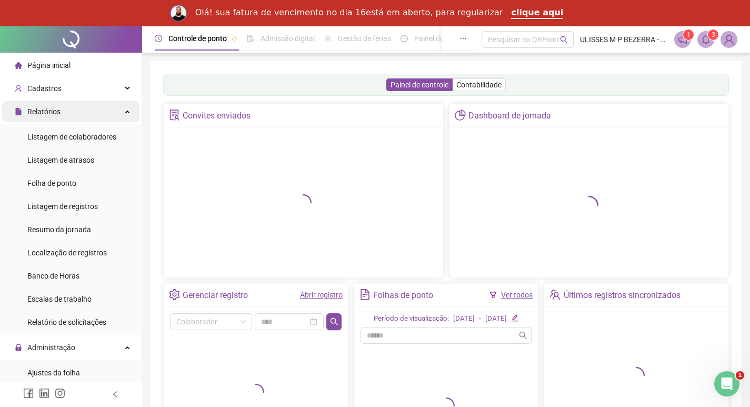
click at [66, 110] on div "Relatórios" at bounding box center [70, 111] width 137 height 21
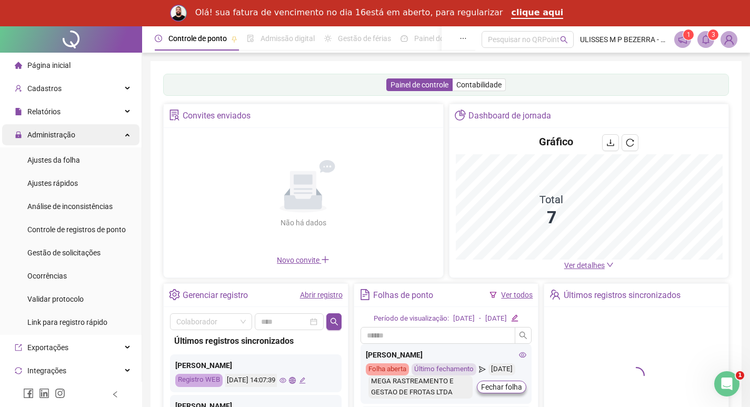
click at [84, 139] on div "Administração" at bounding box center [70, 134] width 137 height 21
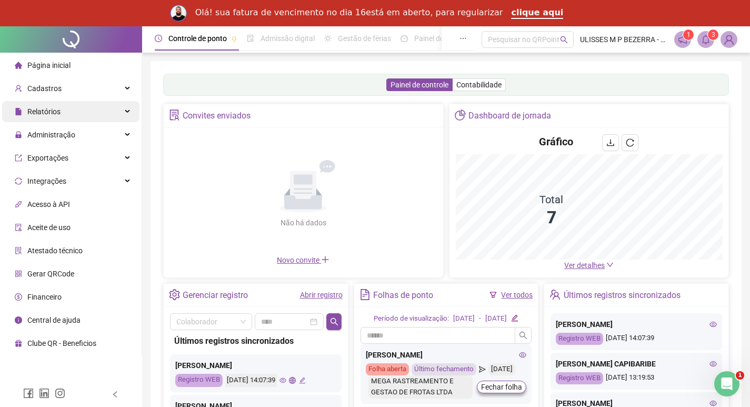
click at [83, 115] on div "Relatórios" at bounding box center [70, 111] width 137 height 21
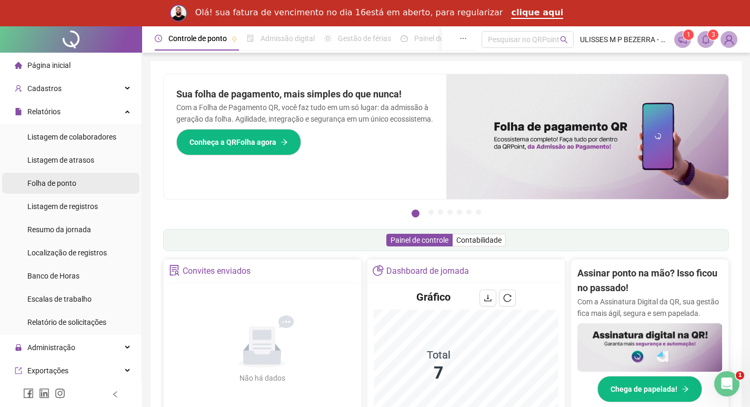
click at [92, 184] on li "Folha de ponto" at bounding box center [70, 183] width 137 height 21
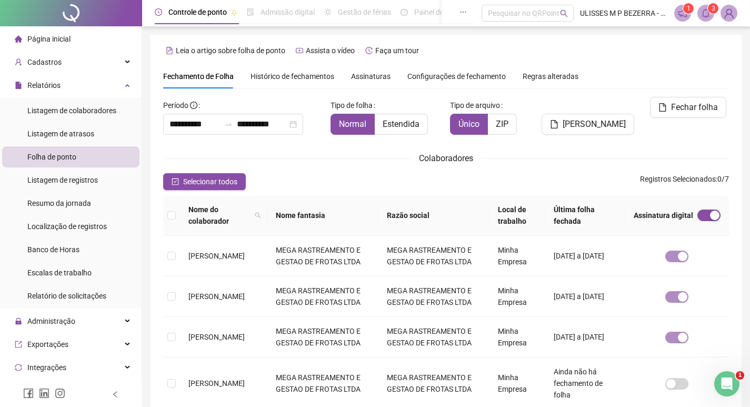
type input "**********"
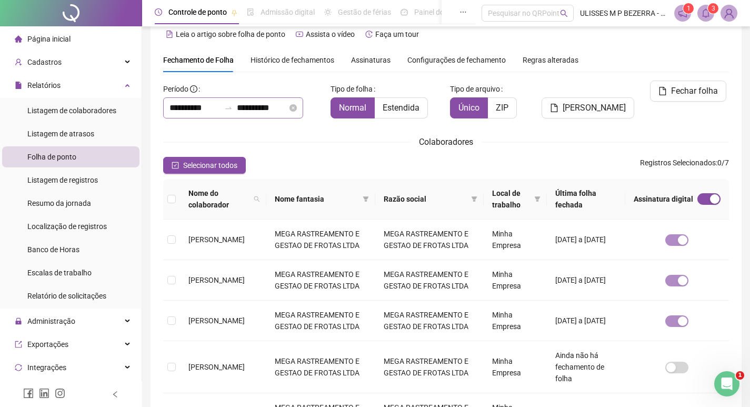
scroll to position [12, 0]
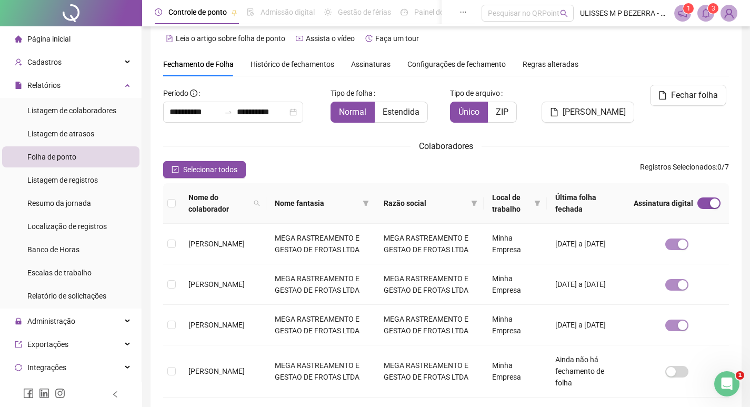
click at [198, 203] on span "Nome do colaborador" at bounding box center [218, 202] width 61 height 23
click at [186, 170] on span "Selecionar todos" at bounding box center [210, 170] width 54 height 12
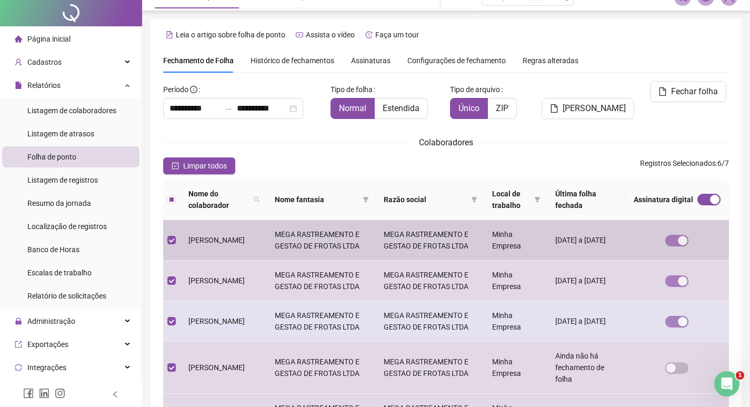
scroll to position [0, 0]
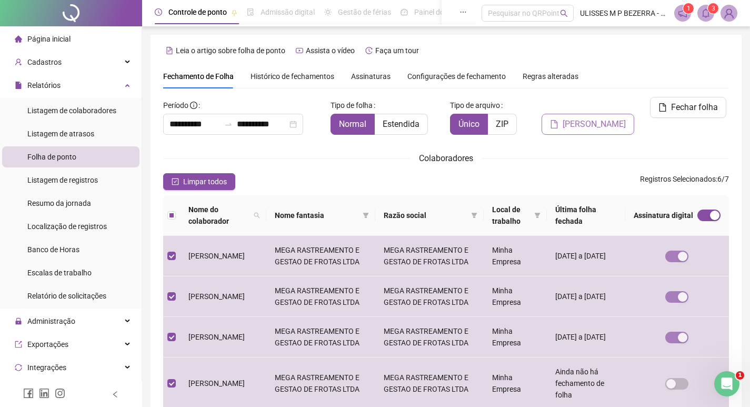
click at [598, 118] on span "[PERSON_NAME]" at bounding box center [593, 124] width 63 height 13
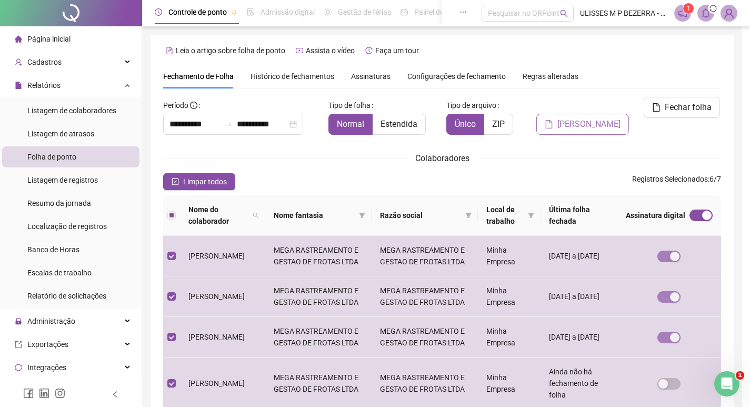
scroll to position [12, 0]
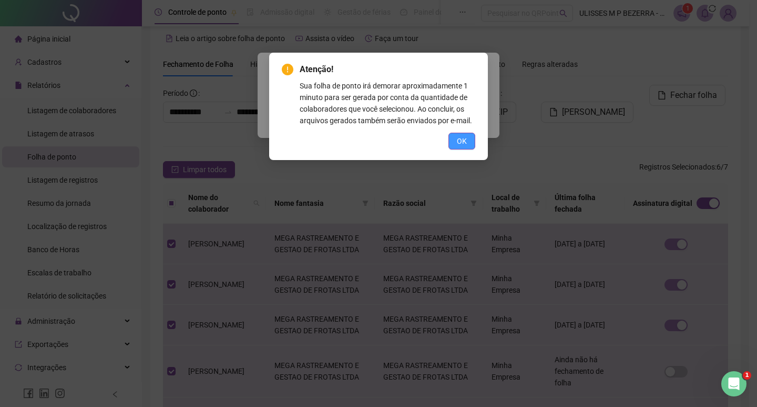
click at [453, 140] on button "OK" at bounding box center [462, 141] width 27 height 17
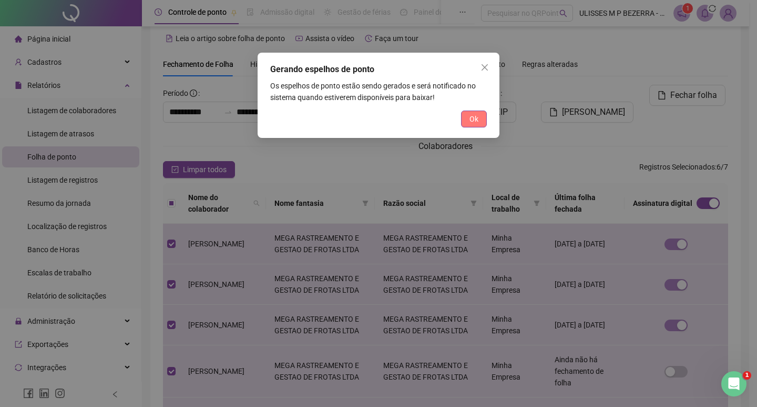
click at [466, 114] on button "Ok" at bounding box center [474, 118] width 26 height 17
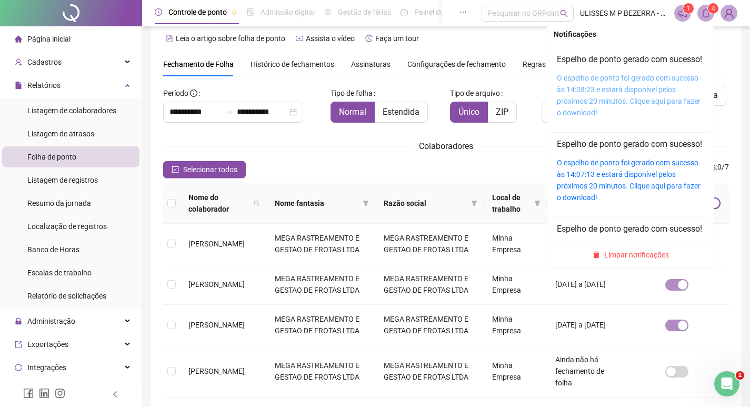
click at [645, 90] on link "O espelho de ponto foi gerado com sucesso às 14:08:23 e estará disponível pelos…" at bounding box center [629, 95] width 144 height 43
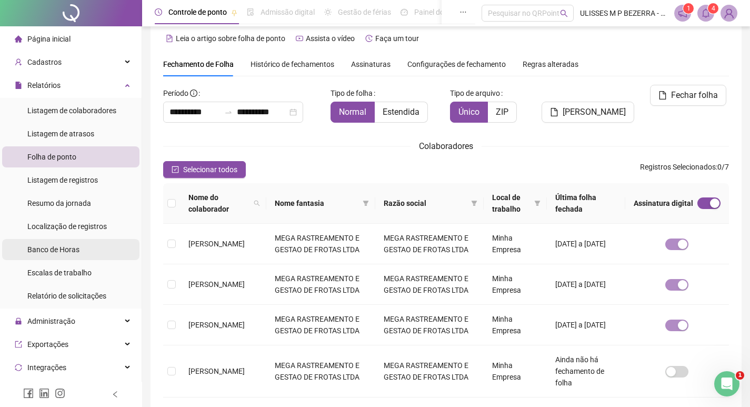
click at [90, 245] on li "Banco de Horas" at bounding box center [70, 249] width 137 height 21
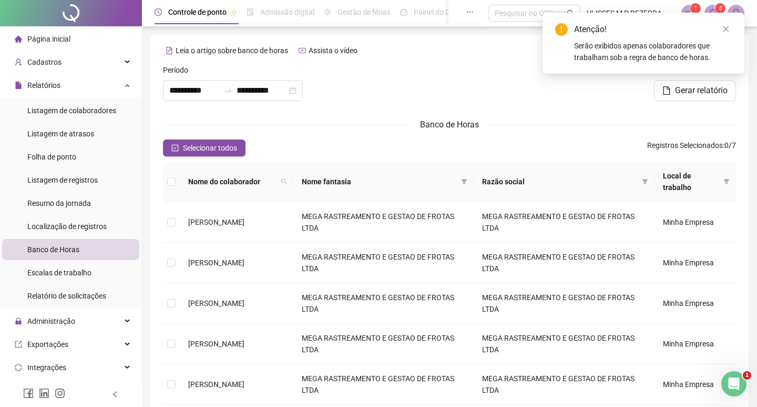
type input "**********"
click at [194, 148] on span "Selecionar todos" at bounding box center [210, 148] width 54 height 12
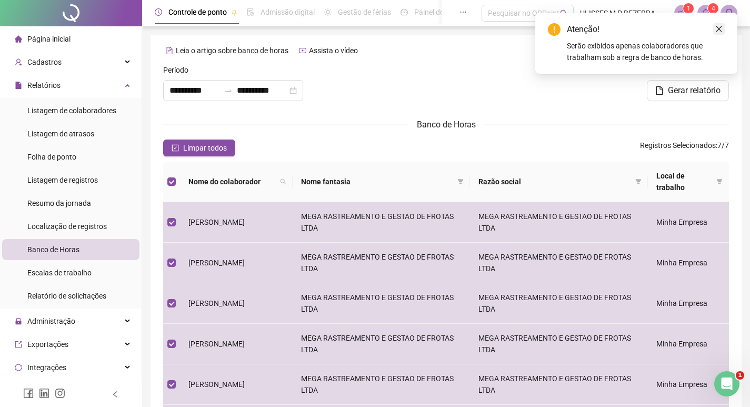
click at [721, 29] on icon "close" at bounding box center [718, 28] width 7 height 7
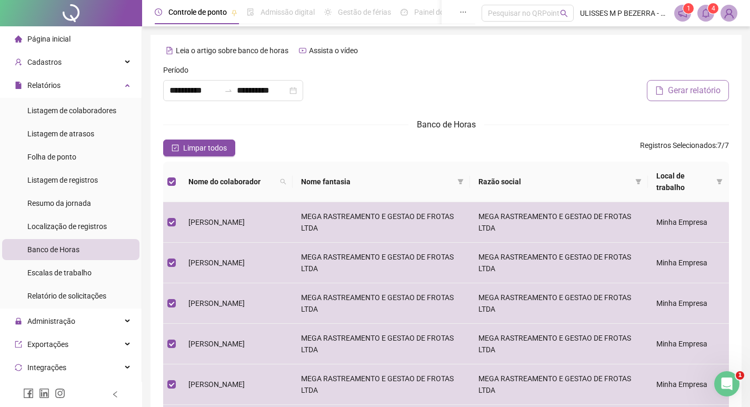
click at [692, 91] on span "Gerar relatório" at bounding box center [693, 90] width 53 height 13
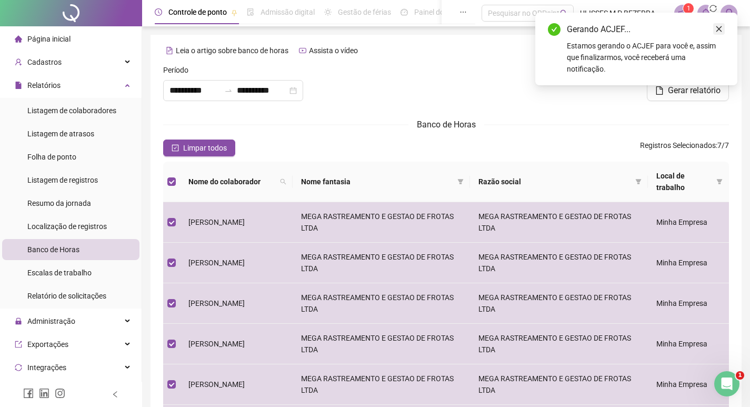
click at [719, 31] on icon "close" at bounding box center [718, 28] width 7 height 7
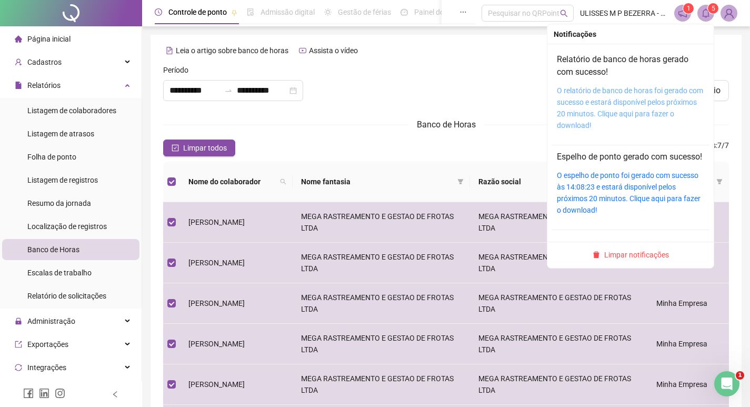
click at [653, 87] on link "O relatório de banco de horas foi gerado com sucesso e estará disponível pelos …" at bounding box center [630, 107] width 146 height 43
